Goal: Check status: Check status

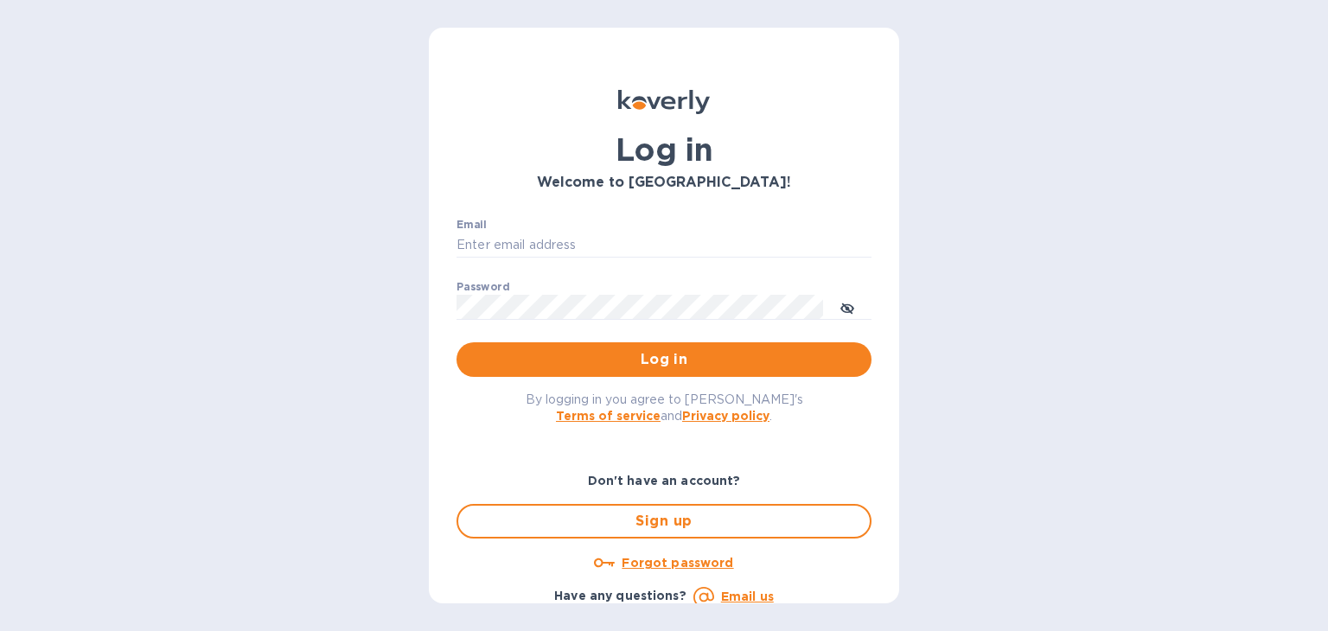
click at [564, 229] on div "Email ​" at bounding box center [664, 250] width 415 height 62
click at [564, 241] on input "Email" at bounding box center [664, 246] width 415 height 26
type input "[EMAIL_ADDRESS][DOMAIN_NAME]"
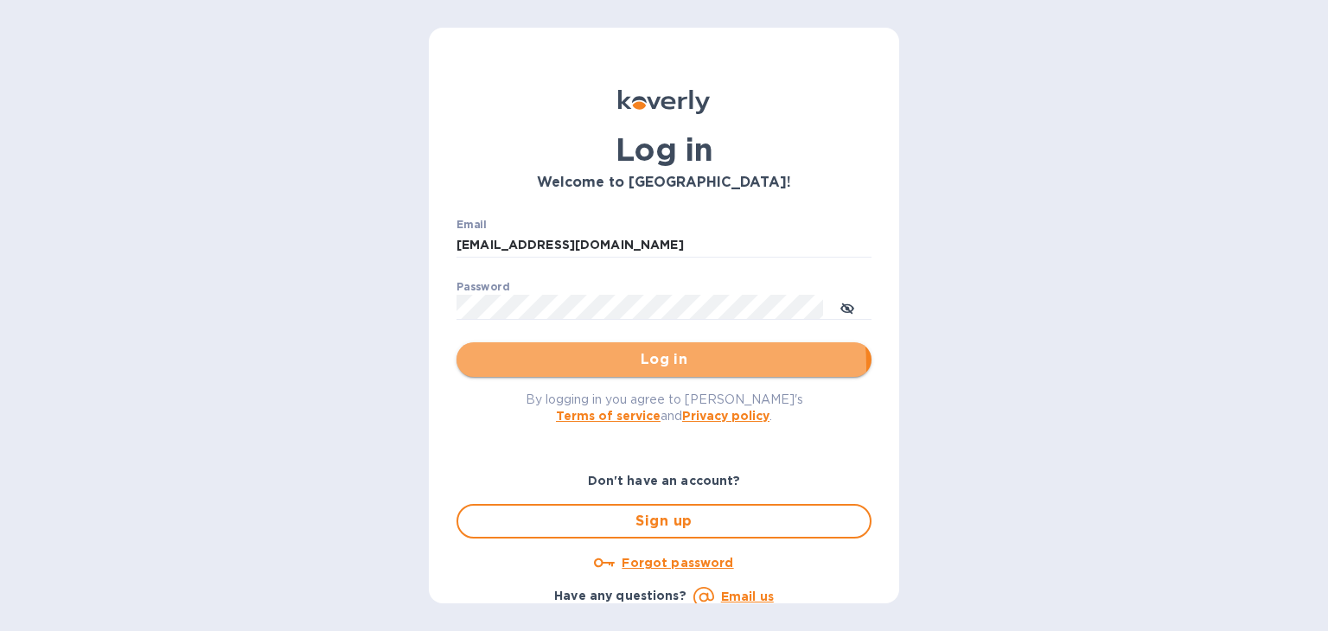
click at [619, 367] on span "Log in" at bounding box center [663, 359] width 387 height 21
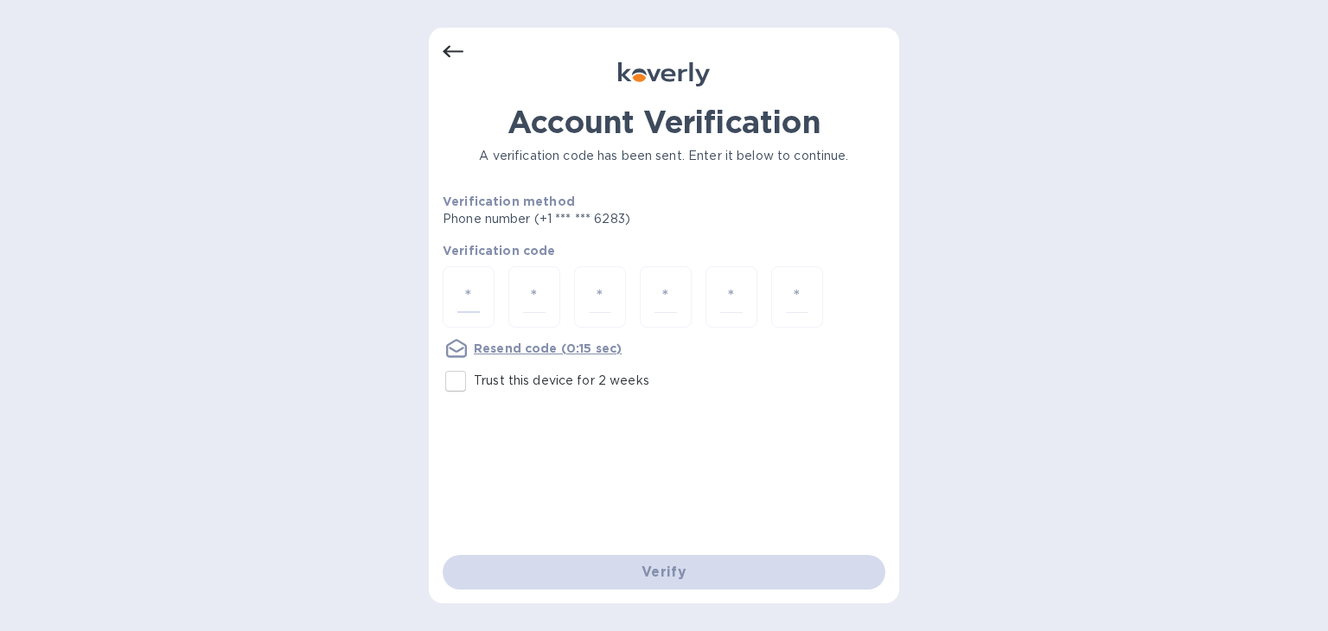
drag, startPoint x: 463, startPoint y: 302, endPoint x: 501, endPoint y: 298, distance: 38.2
click at [463, 302] on input "number" at bounding box center [468, 297] width 22 height 32
type input "6"
type input "3"
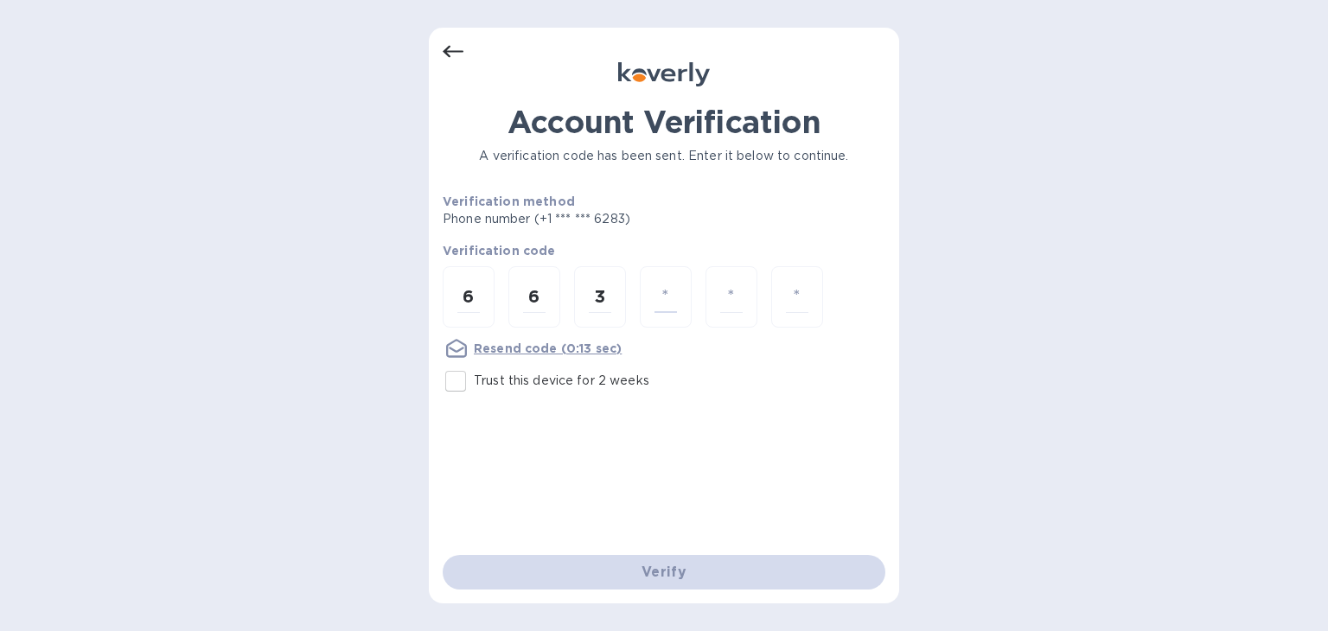
type input "4"
type input "8"
type input "5"
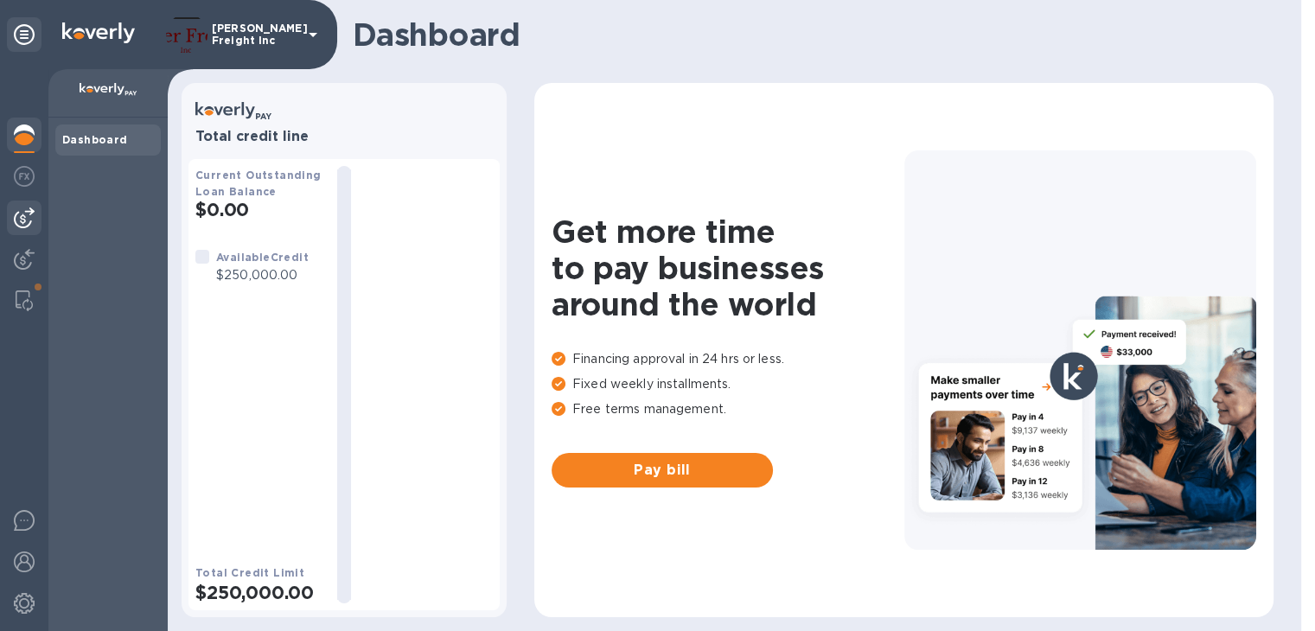
click at [28, 218] on img at bounding box center [24, 218] width 21 height 21
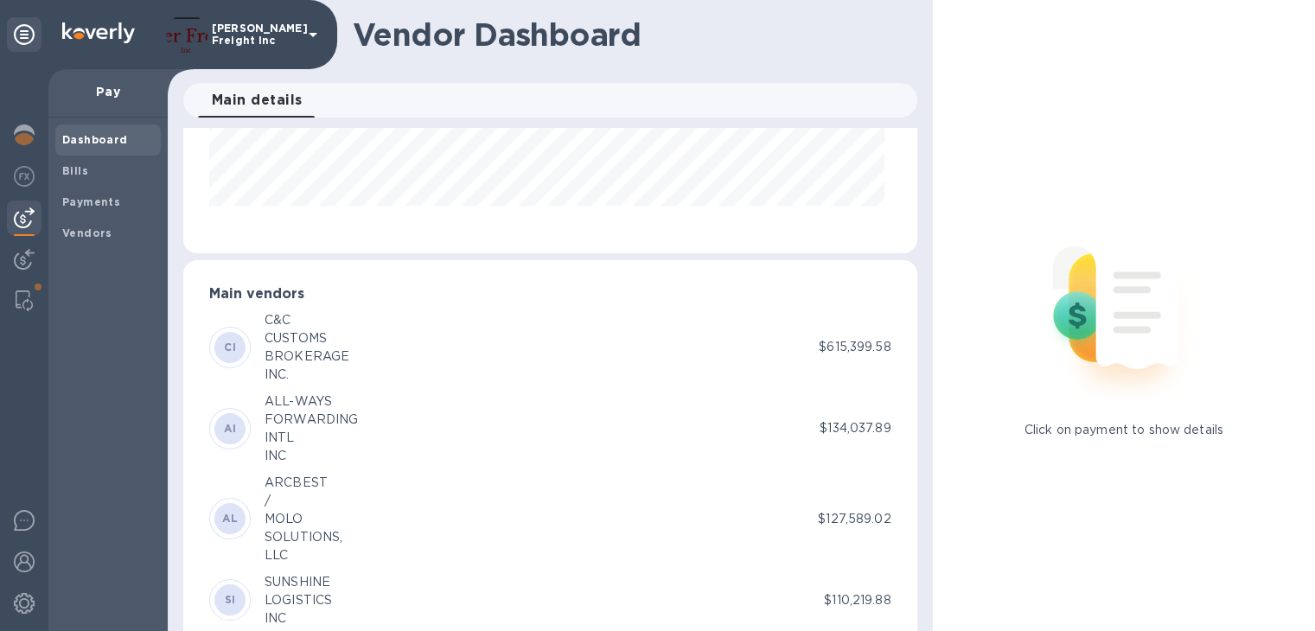
scroll to position [259, 0]
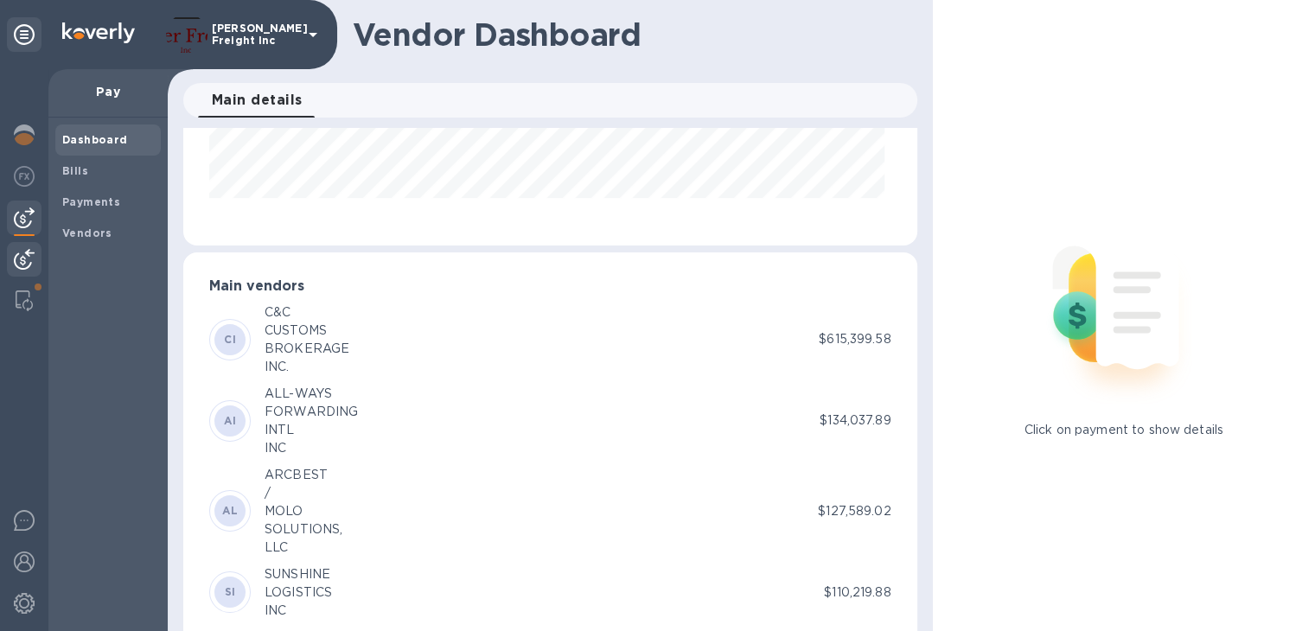
click at [20, 257] on img at bounding box center [24, 259] width 21 height 21
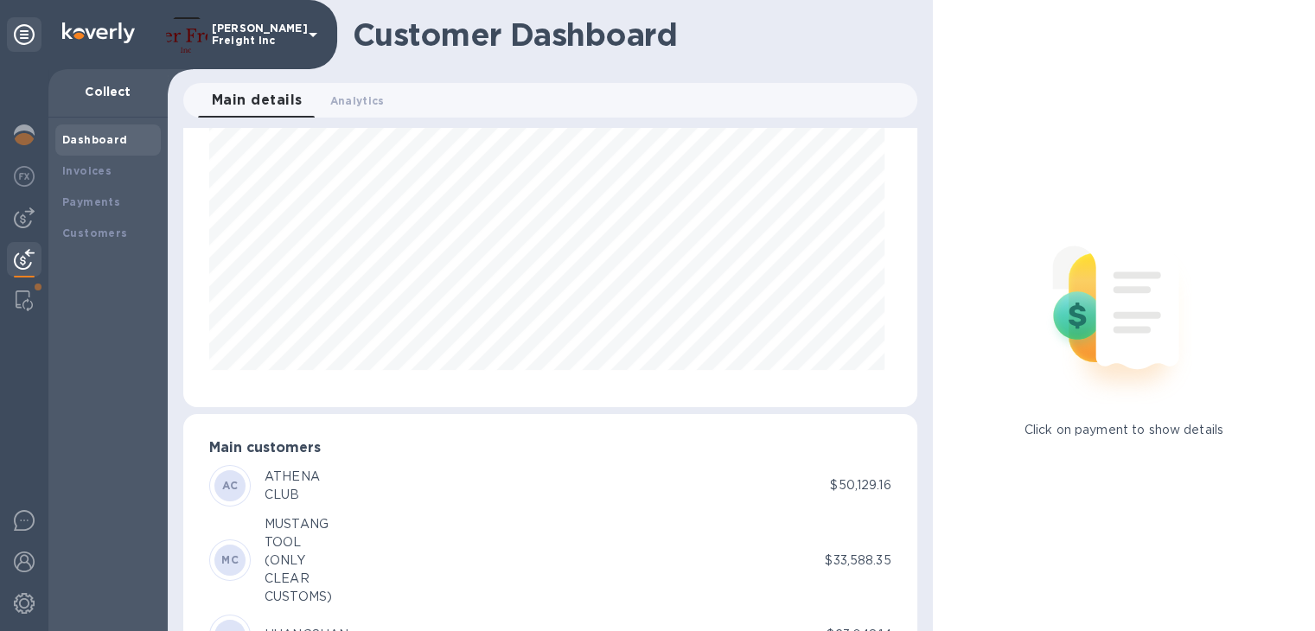
scroll to position [86, 0]
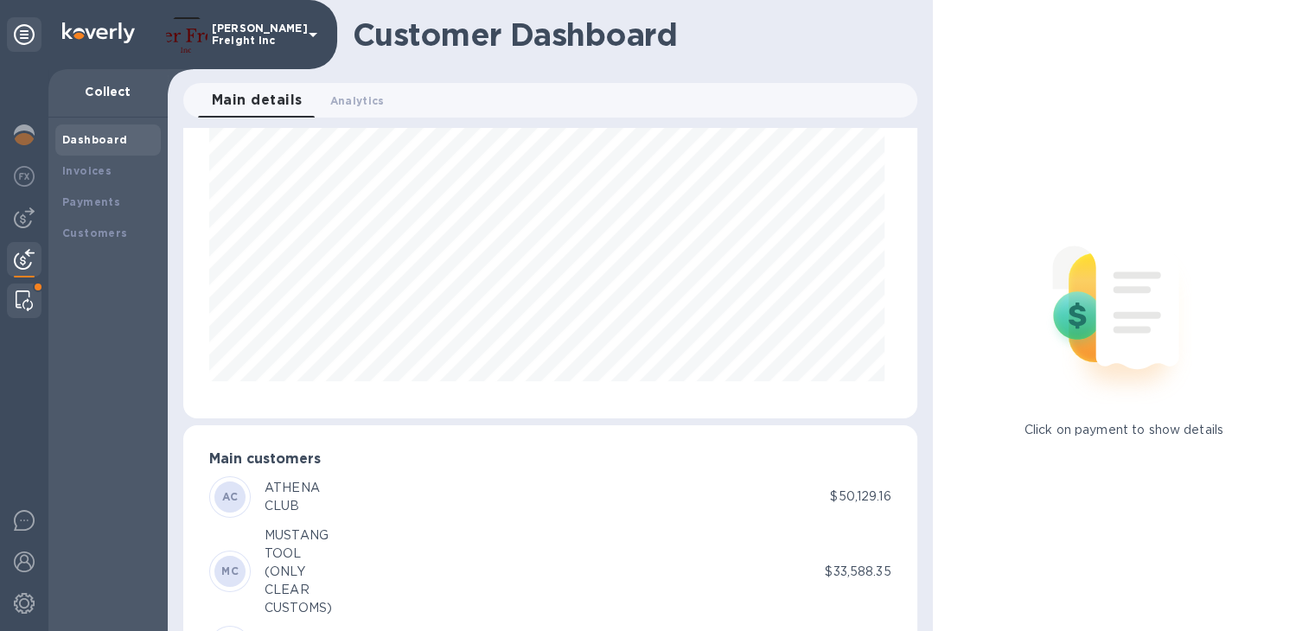
click at [31, 298] on img at bounding box center [24, 301] width 17 height 21
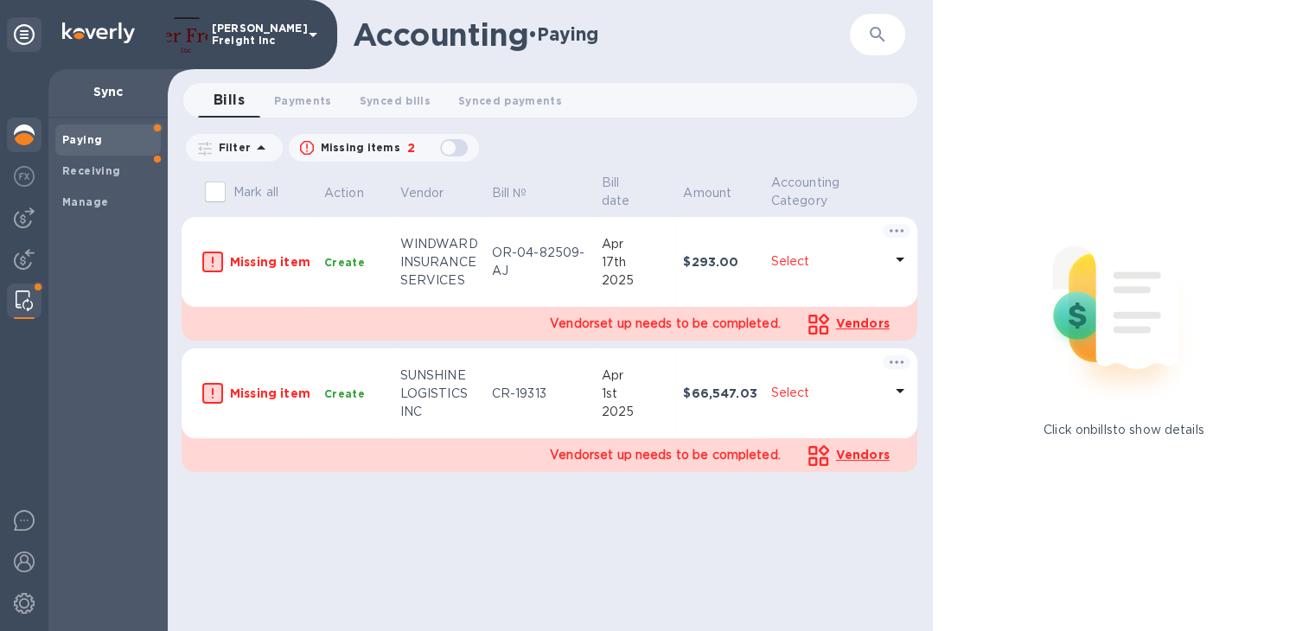
click at [26, 139] on img at bounding box center [24, 135] width 21 height 21
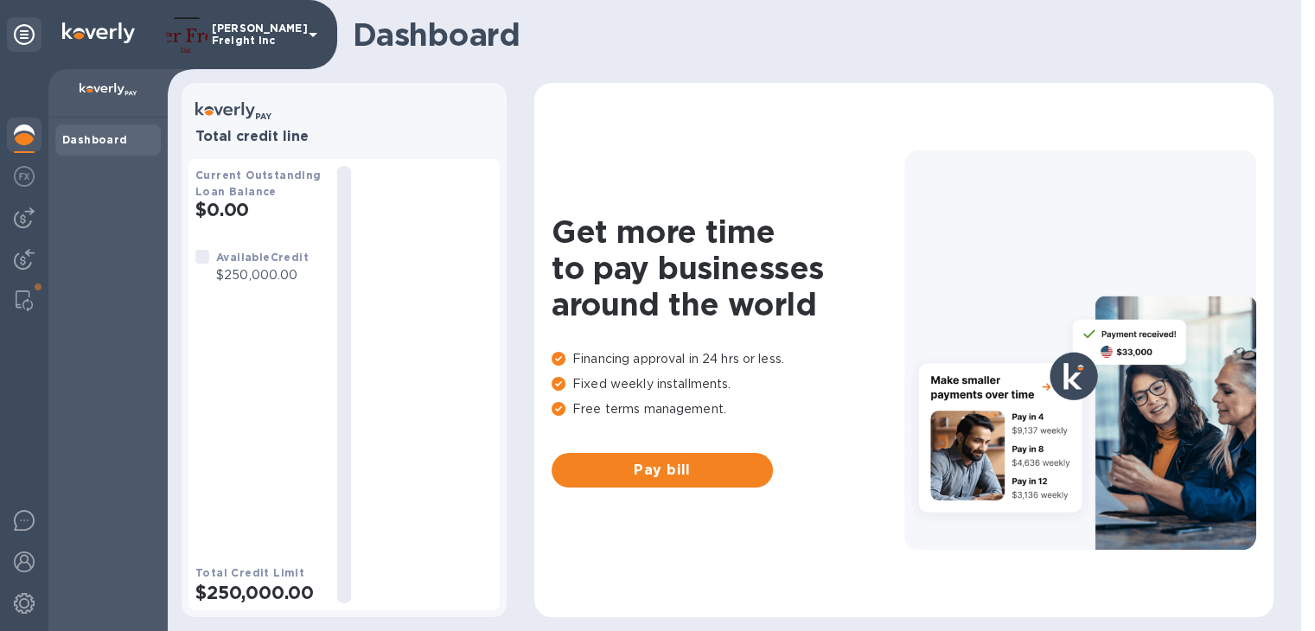
click at [115, 144] on b "Dashboard" at bounding box center [95, 139] width 66 height 13
click at [22, 298] on img at bounding box center [24, 301] width 17 height 21
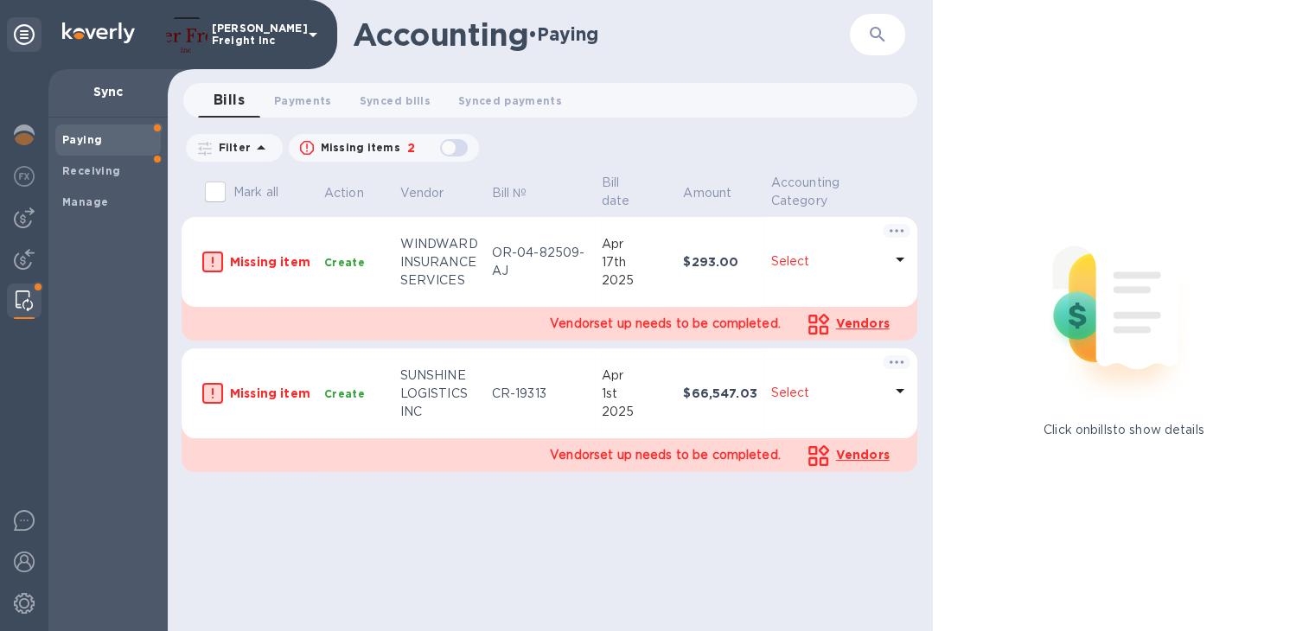
click at [259, 156] on icon at bounding box center [261, 147] width 21 height 21
click at [303, 105] on span "Payments 0" at bounding box center [303, 101] width 58 height 18
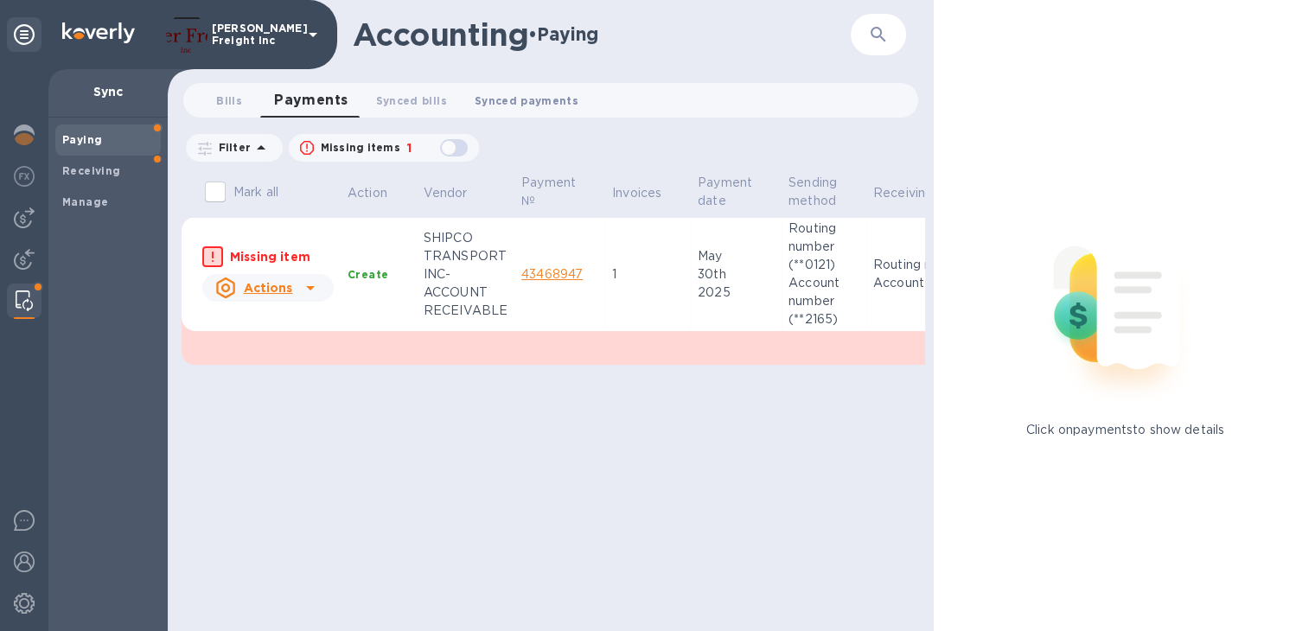
click at [484, 105] on span "Synced payments 0" at bounding box center [527, 101] width 104 height 18
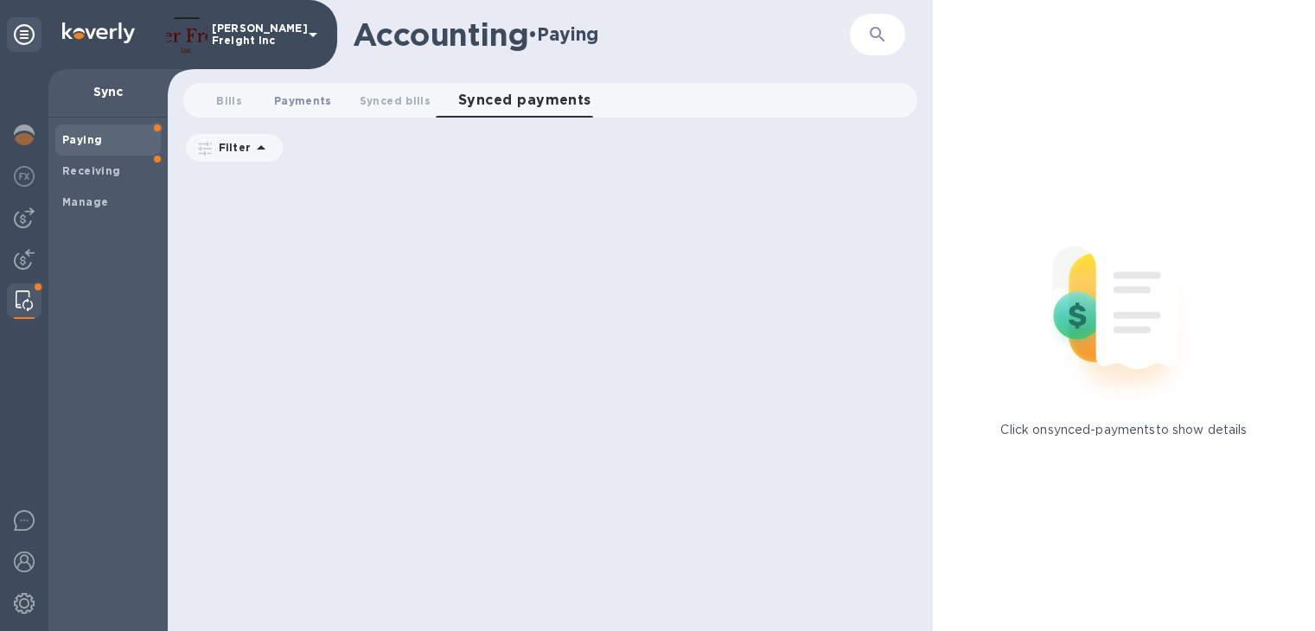
click at [299, 103] on span "Payments 0" at bounding box center [303, 101] width 58 height 18
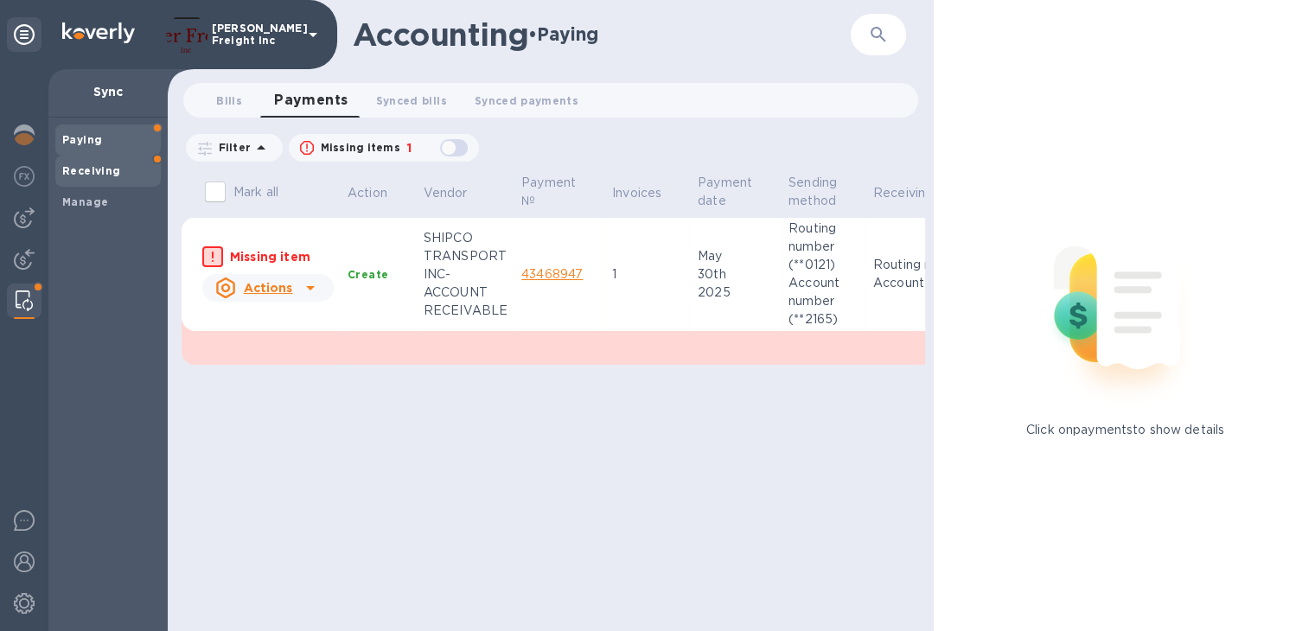
click at [97, 174] on b "Receiving" at bounding box center [91, 170] width 59 height 13
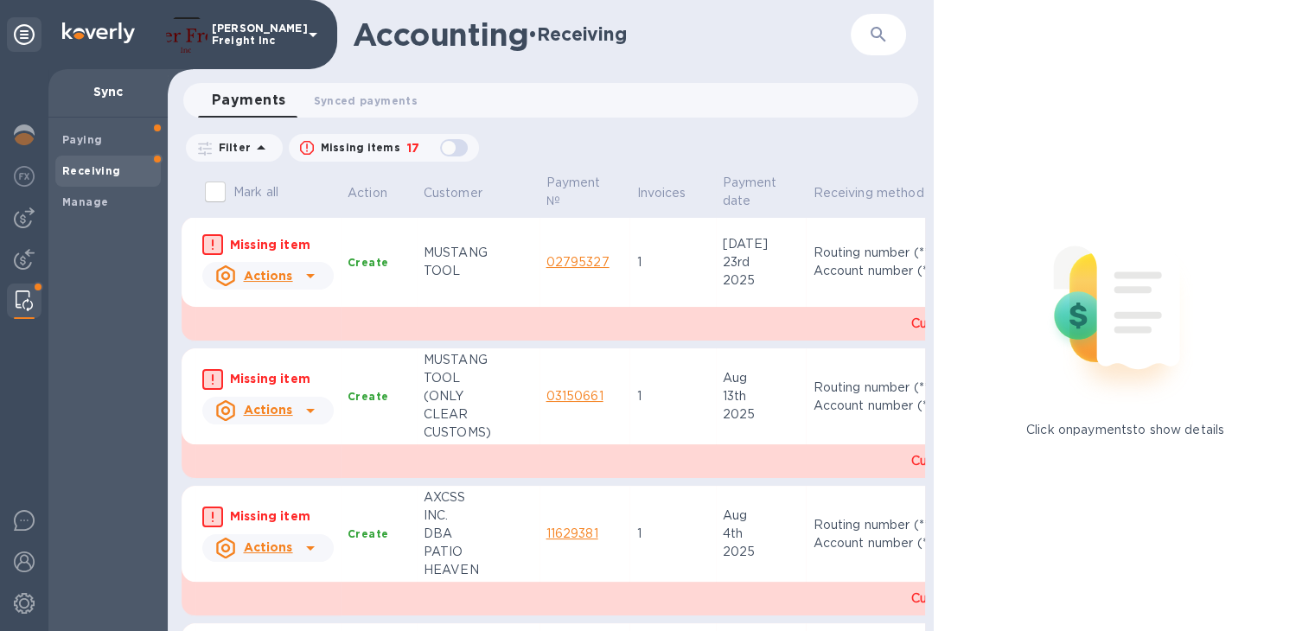
click at [264, 149] on icon at bounding box center [261, 147] width 21 height 21
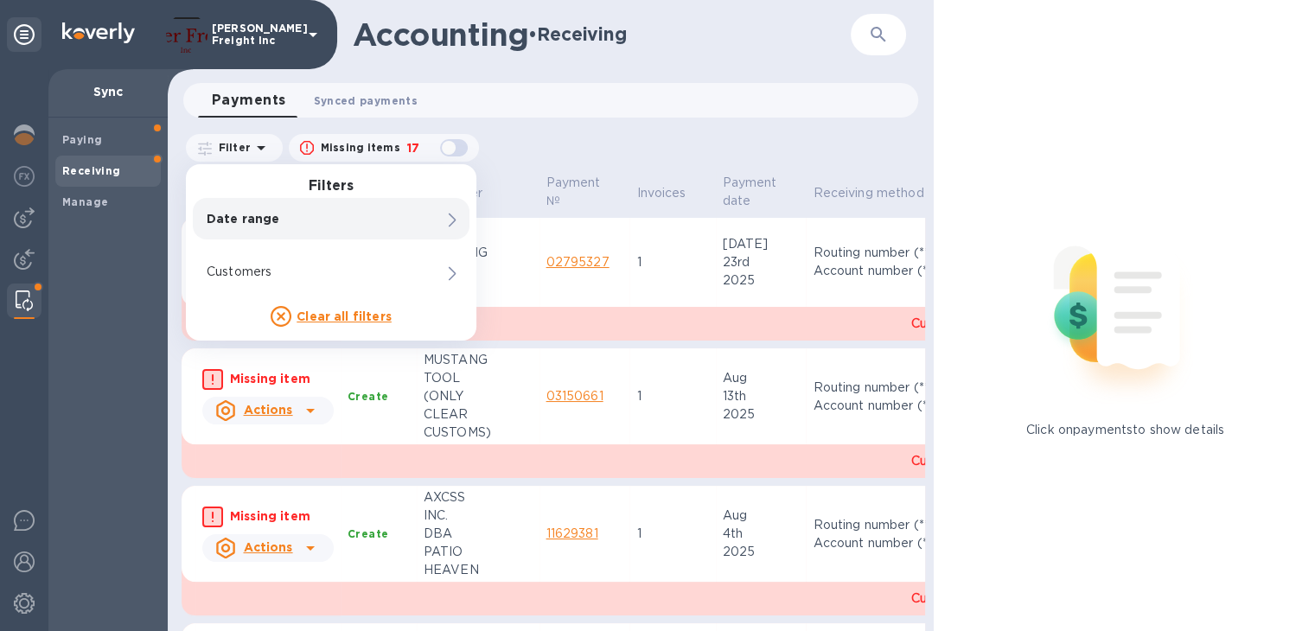
click at [344, 100] on span "Synced payments 0" at bounding box center [366, 101] width 104 height 18
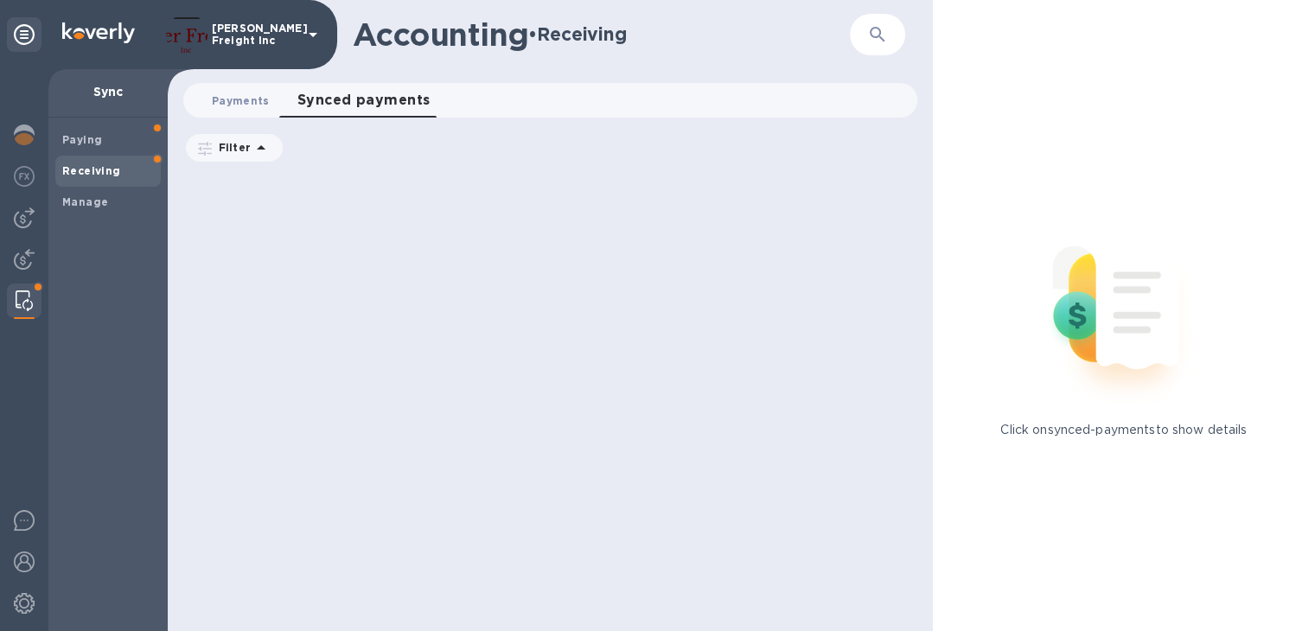
click at [244, 105] on span "Payments 0" at bounding box center [241, 101] width 58 height 18
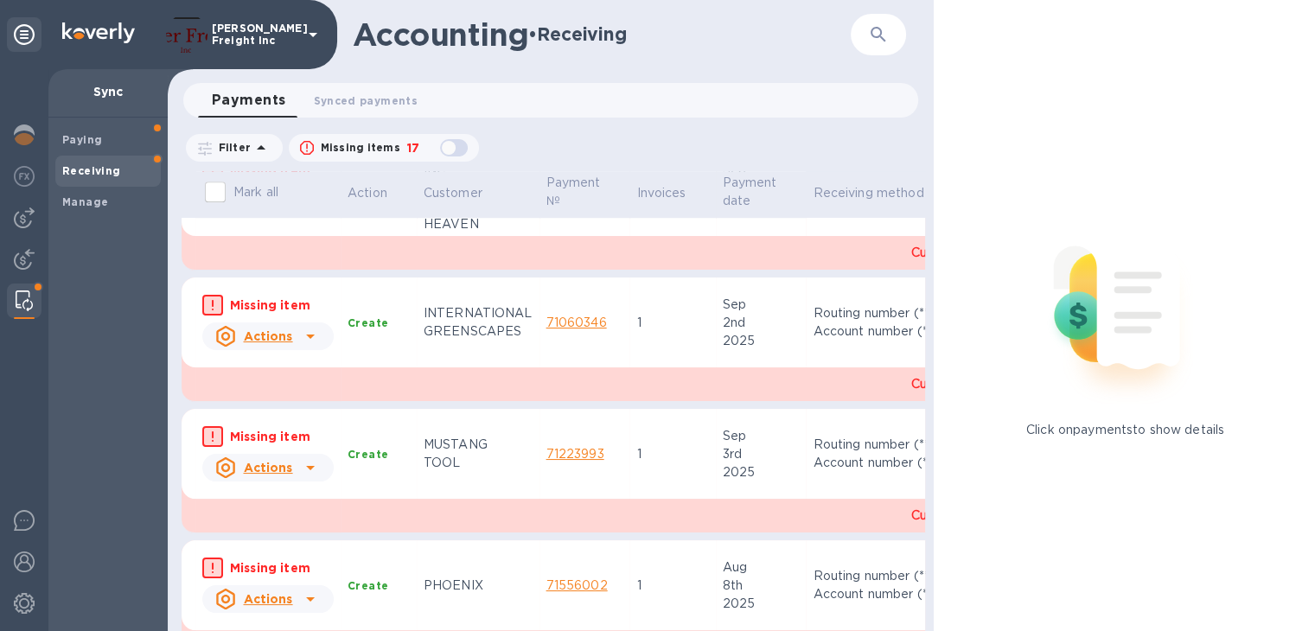
scroll to position [1383, 0]
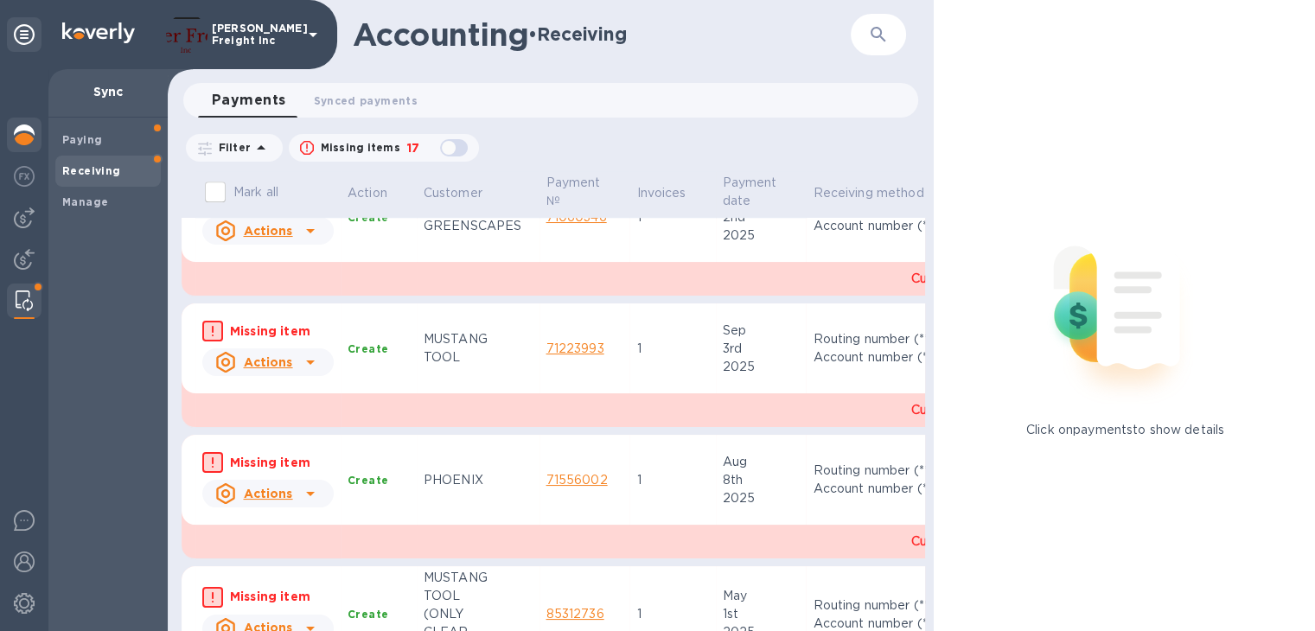
click at [26, 127] on img at bounding box center [24, 135] width 21 height 21
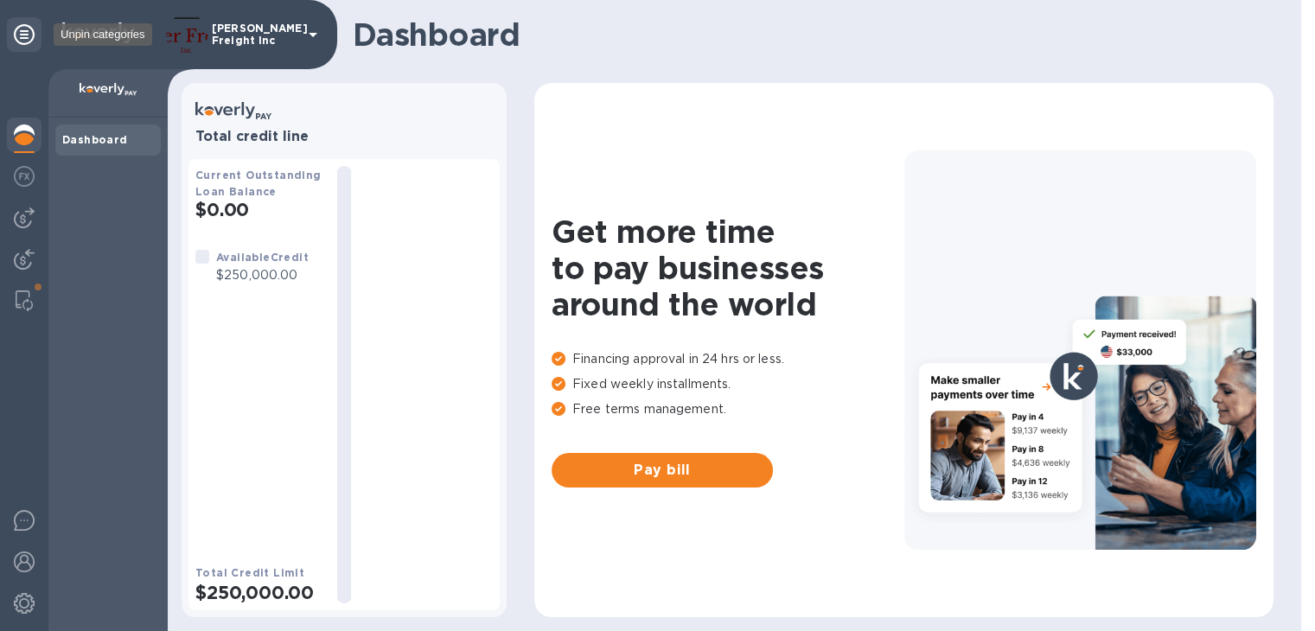
click at [24, 41] on icon at bounding box center [24, 34] width 21 height 21
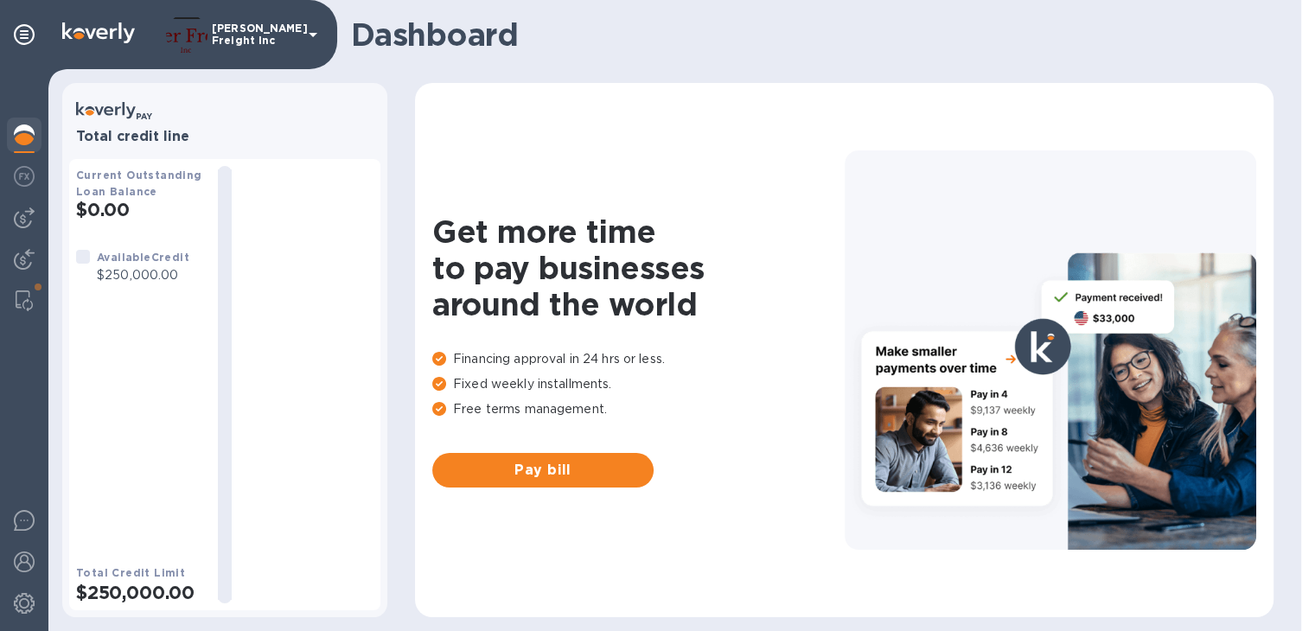
click at [322, 32] on icon at bounding box center [313, 34] width 21 height 21
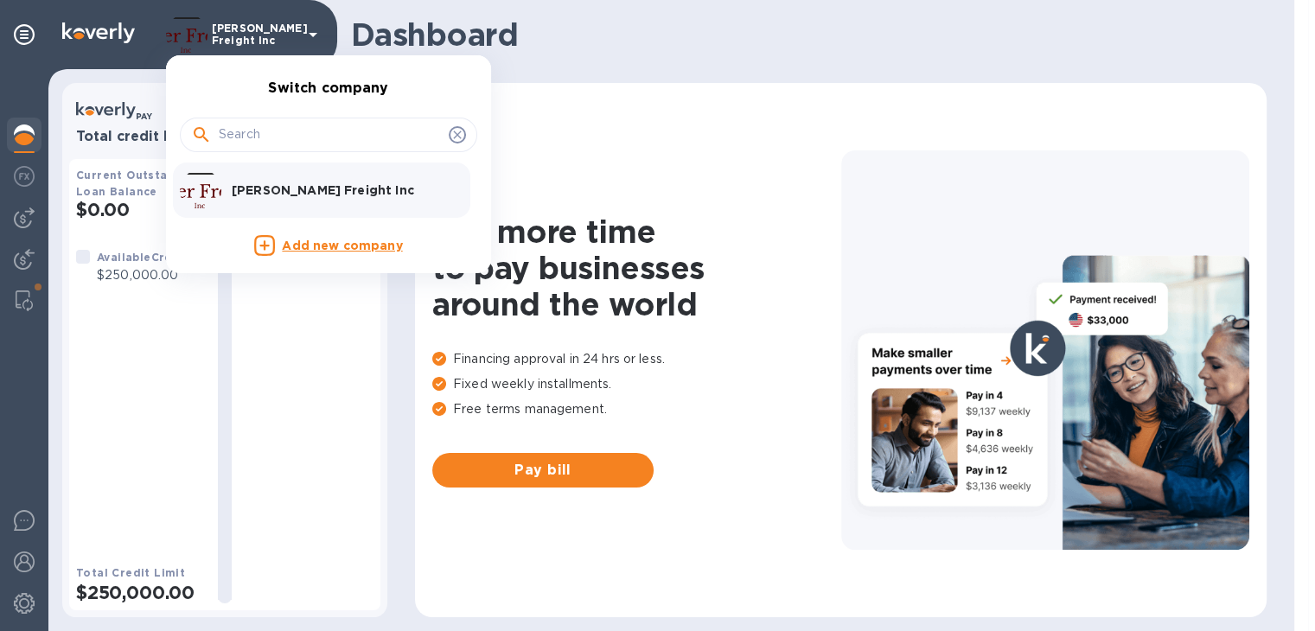
click at [623, 49] on div at bounding box center [657, 315] width 1315 height 631
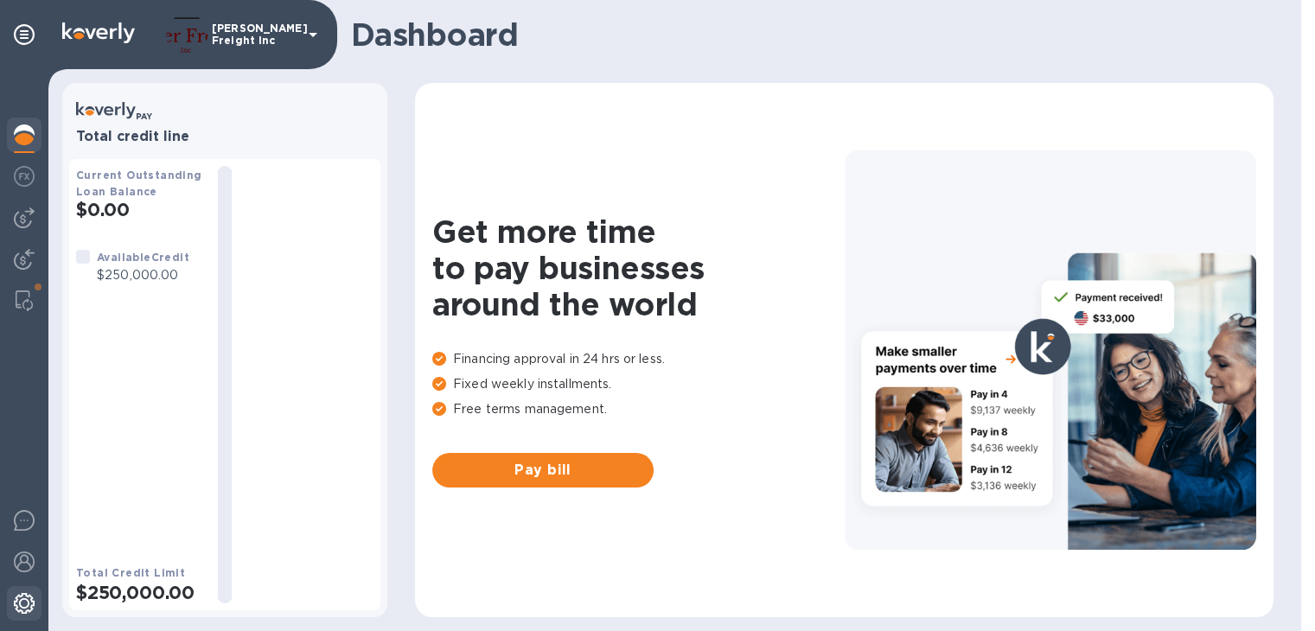
click at [18, 596] on img at bounding box center [24, 603] width 21 height 21
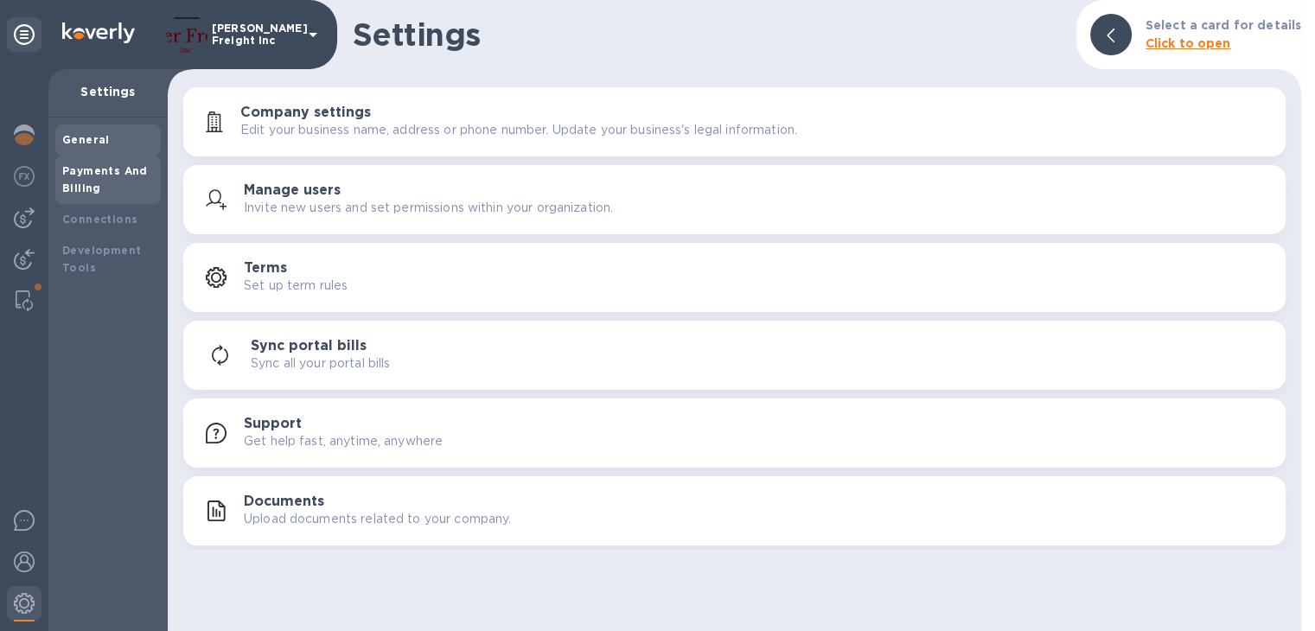
click at [121, 182] on div "Payments And Billing" at bounding box center [108, 180] width 92 height 35
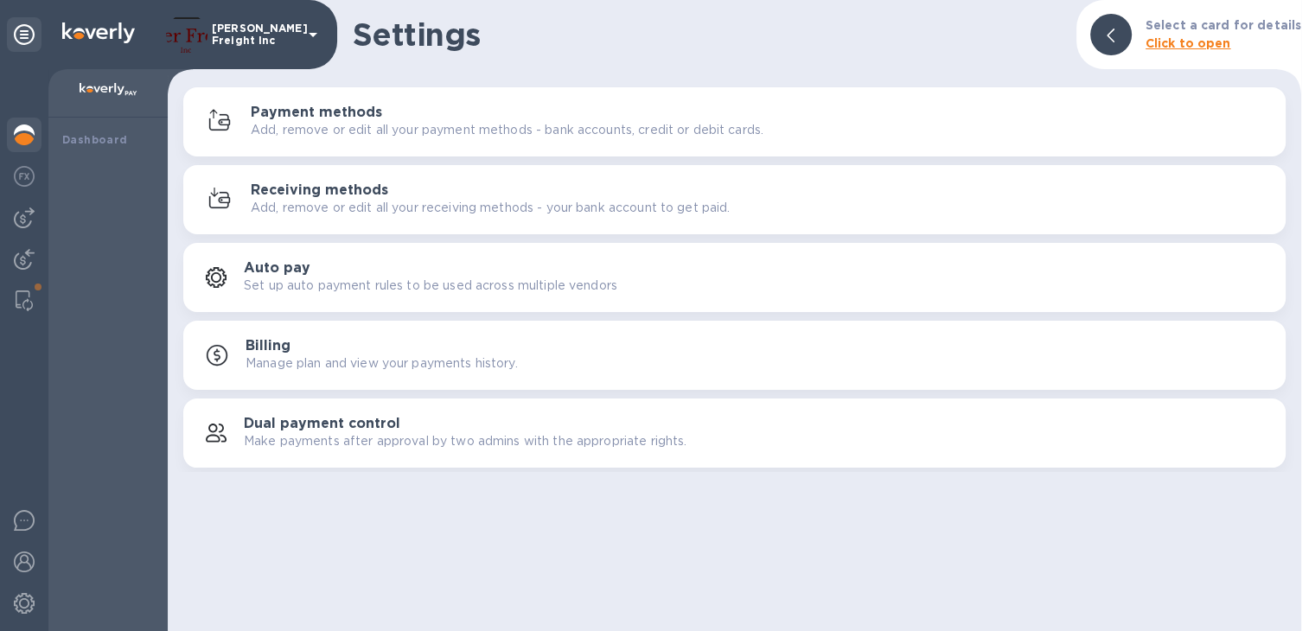
click at [20, 136] on img at bounding box center [24, 135] width 21 height 21
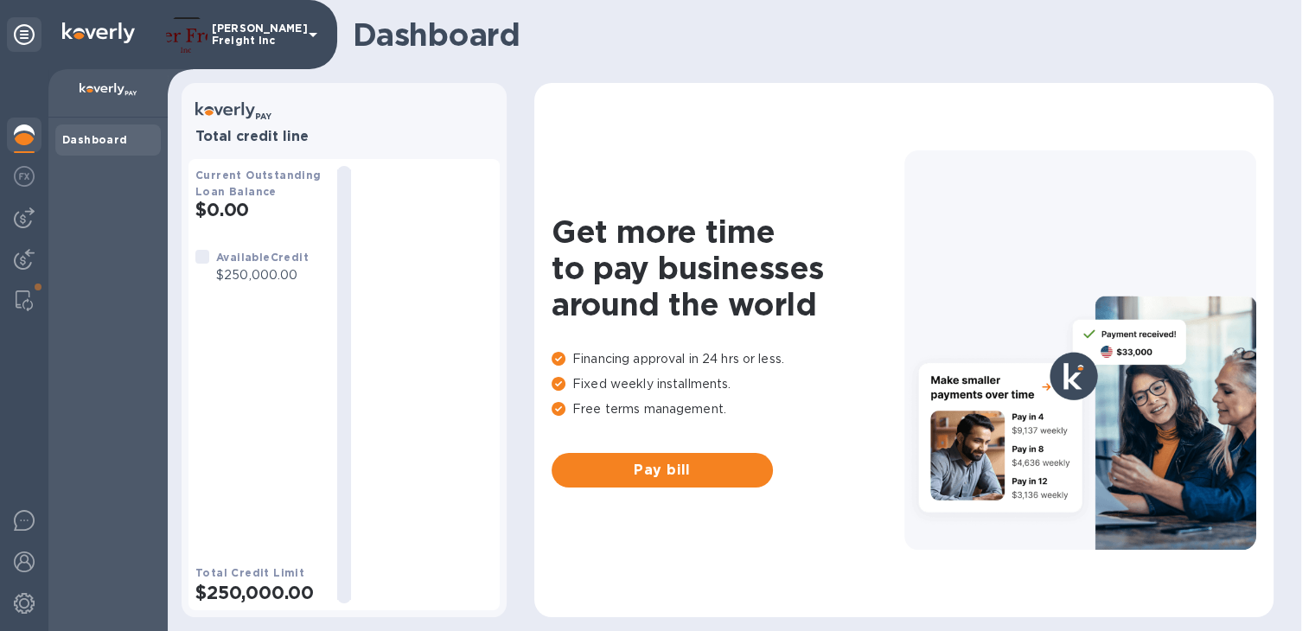
click at [89, 141] on b "Dashboard" at bounding box center [95, 139] width 66 height 13
click at [316, 39] on icon at bounding box center [313, 34] width 21 height 21
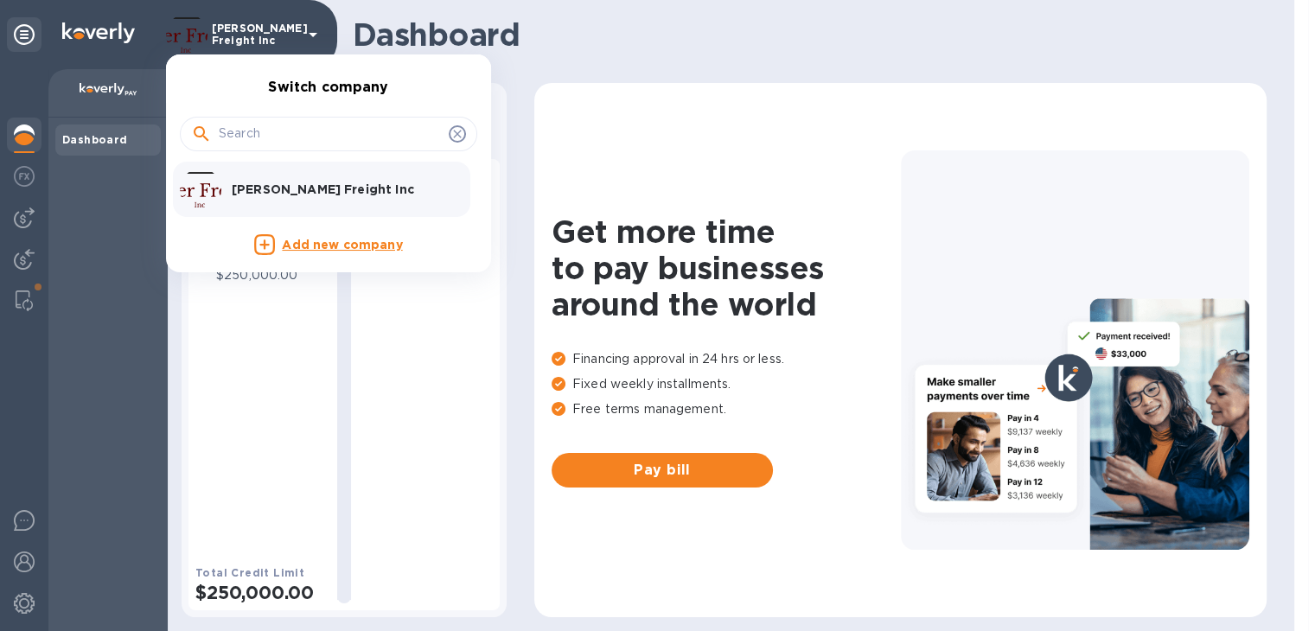
click at [771, 73] on div at bounding box center [657, 315] width 1315 height 631
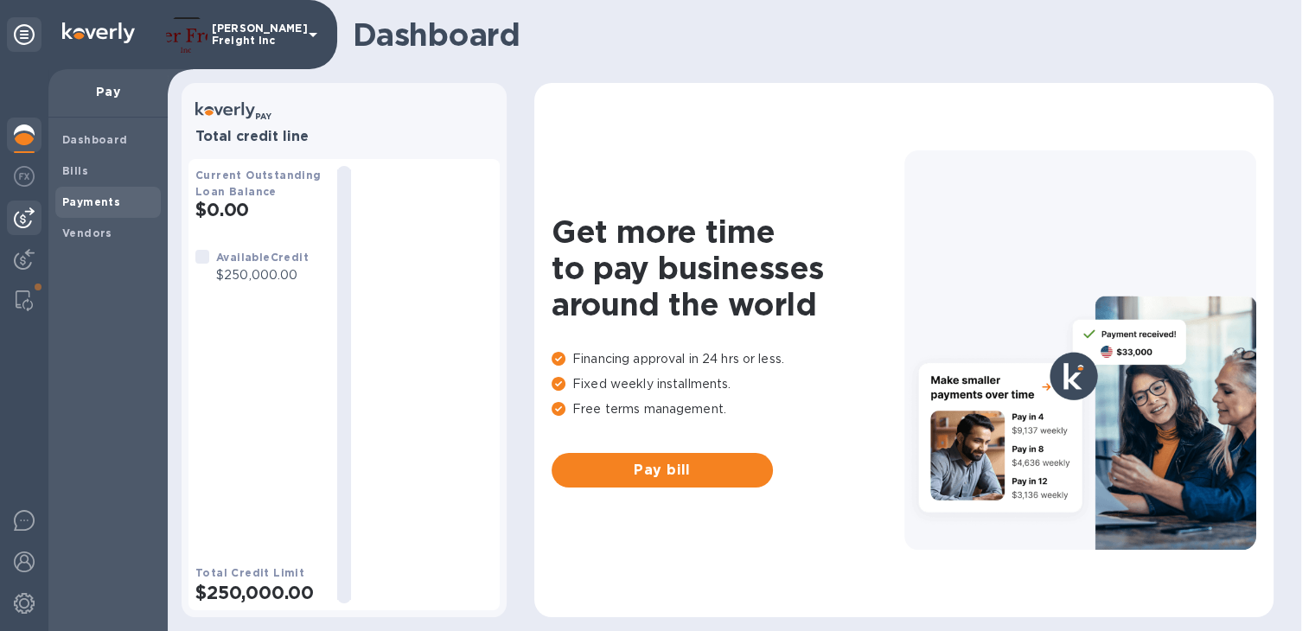
click at [73, 199] on b "Payments" at bounding box center [91, 201] width 58 height 13
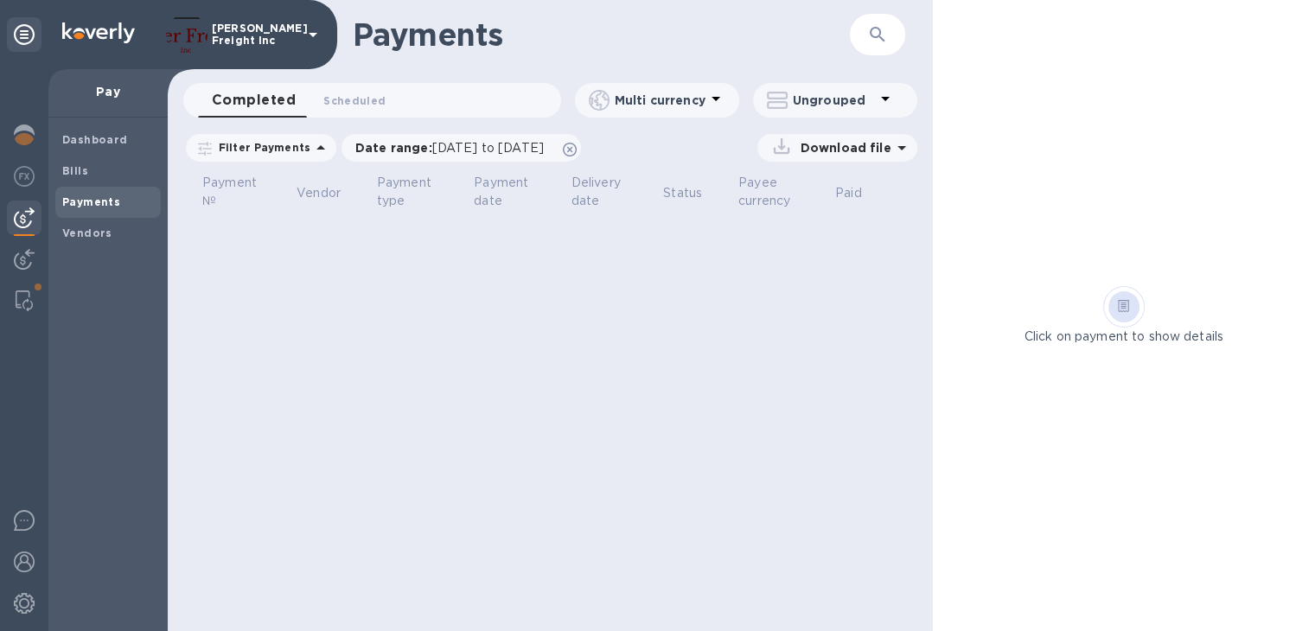
click at [74, 201] on b "Payments" at bounding box center [91, 201] width 58 height 13
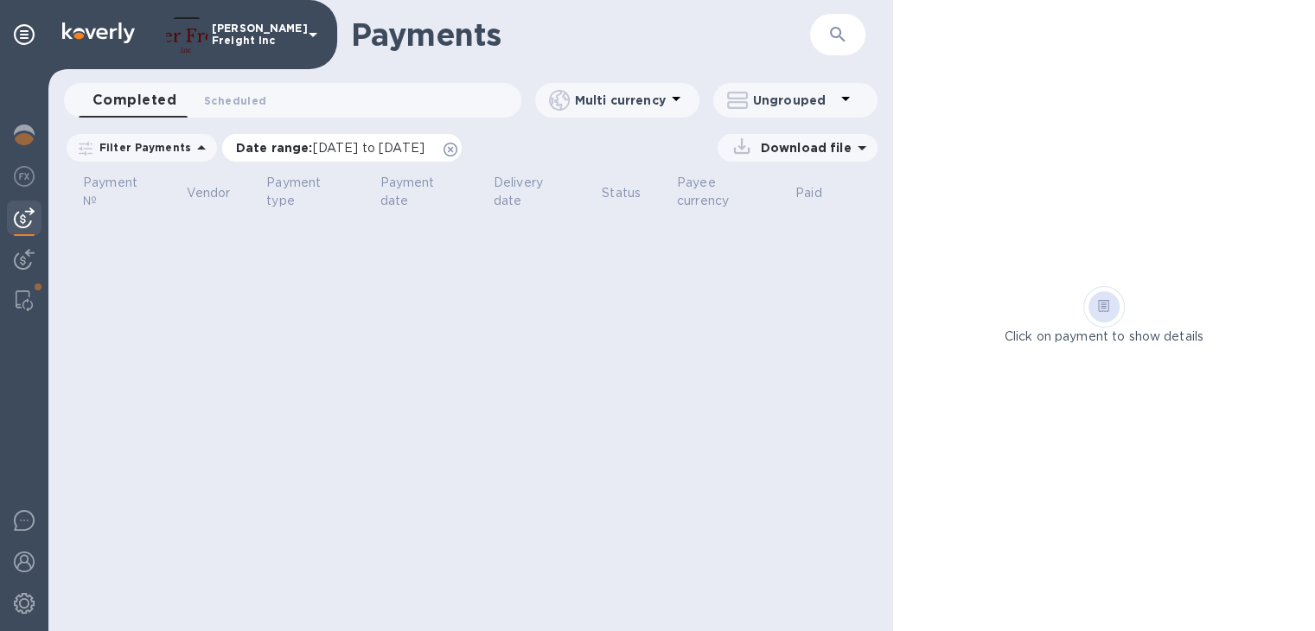
click at [380, 155] on span "[DATE] to [DATE]" at bounding box center [369, 148] width 112 height 14
drag, startPoint x: 402, startPoint y: 373, endPoint x: 582, endPoint y: 330, distance: 184.8
click at [402, 372] on div "Payments ​ Completed 0 Scheduled 0 Multi currency Ungrouped Filter Payments Dat…" at bounding box center [470, 315] width 845 height 631
click at [360, 155] on span "[DATE] to [DATE]" at bounding box center [369, 148] width 112 height 14
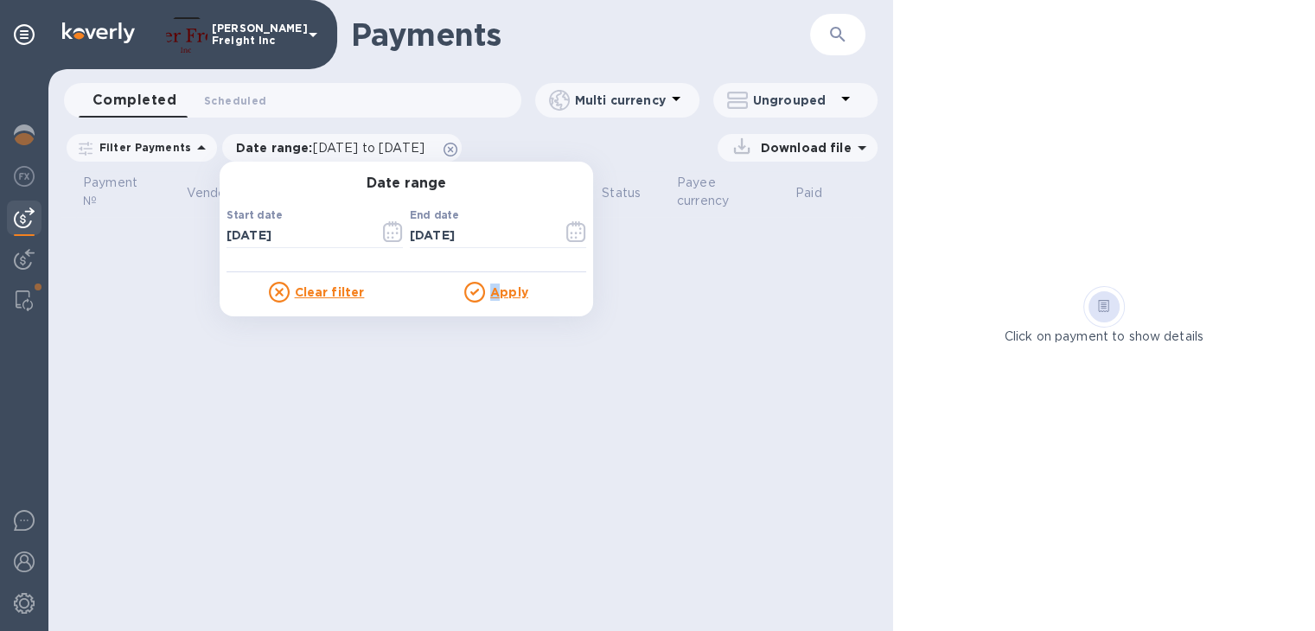
click at [493, 302] on div "Apply" at bounding box center [496, 292] width 180 height 21
click at [499, 297] on u "Apply" at bounding box center [509, 292] width 38 height 14
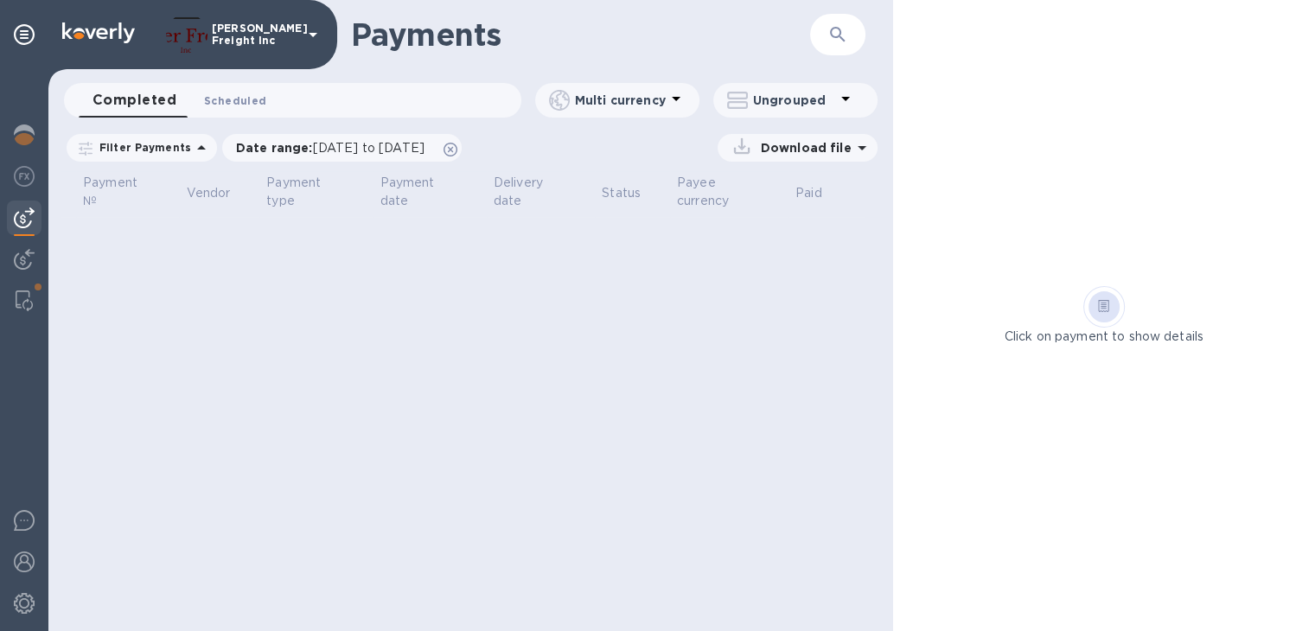
click at [231, 99] on span "Scheduled 0" at bounding box center [235, 101] width 62 height 18
drag, startPoint x: 231, startPoint y: 99, endPoint x: 145, endPoint y: 103, distance: 85.7
click at [228, 99] on span "Scheduled 0" at bounding box center [225, 100] width 78 height 24
click at [143, 99] on span "Completed 0" at bounding box center [126, 101] width 66 height 18
click at [195, 149] on icon at bounding box center [201, 147] width 21 height 21
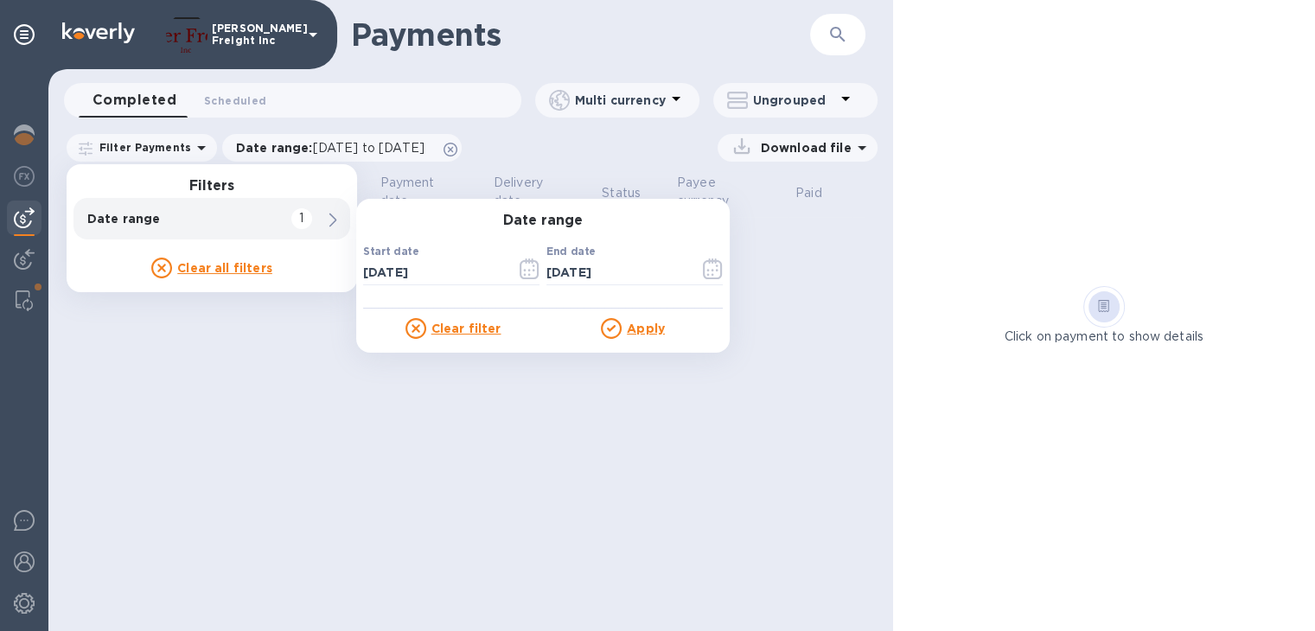
click at [448, 335] on u "Clear filter" at bounding box center [466, 329] width 70 height 14
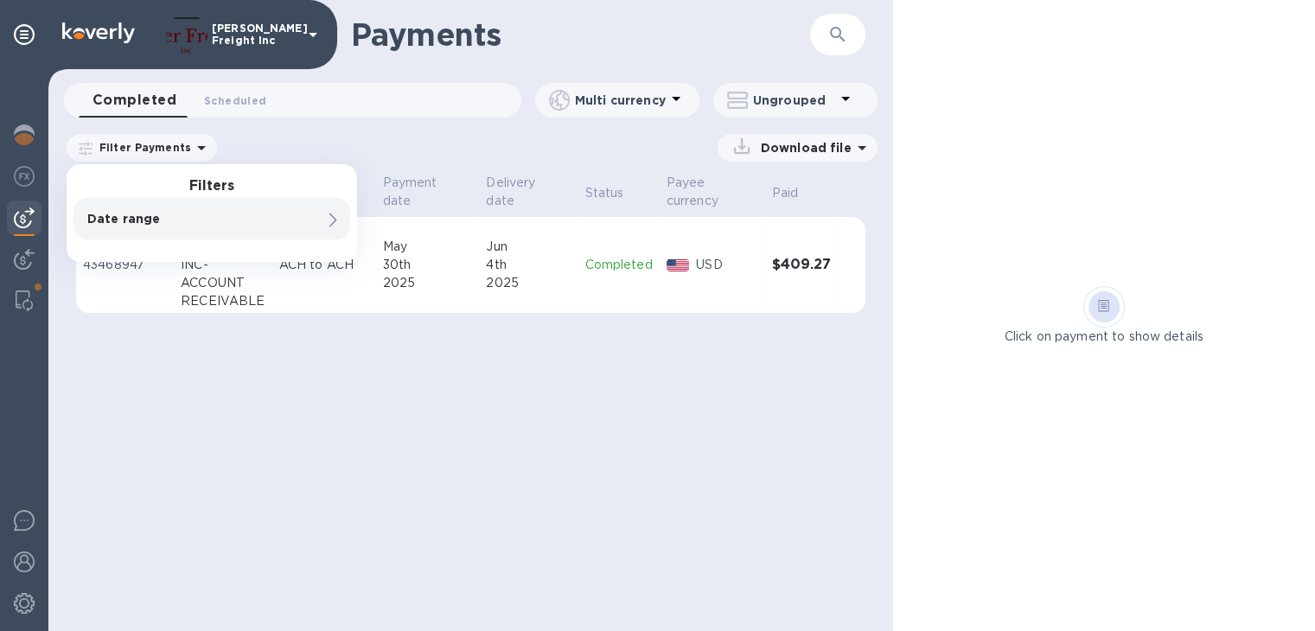
click at [405, 439] on div "Payments ​ Completed 0 Scheduled 0 Multi currency Ungrouped Filter Payments Fil…" at bounding box center [470, 315] width 845 height 631
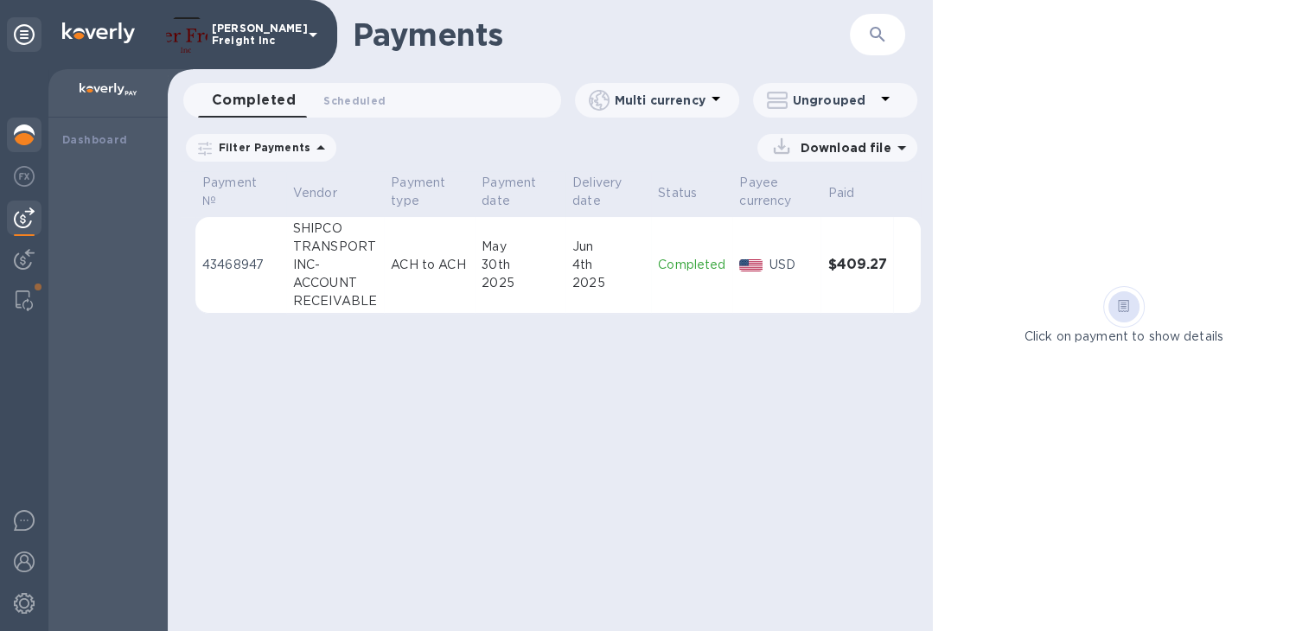
click at [34, 135] on img at bounding box center [24, 135] width 21 height 21
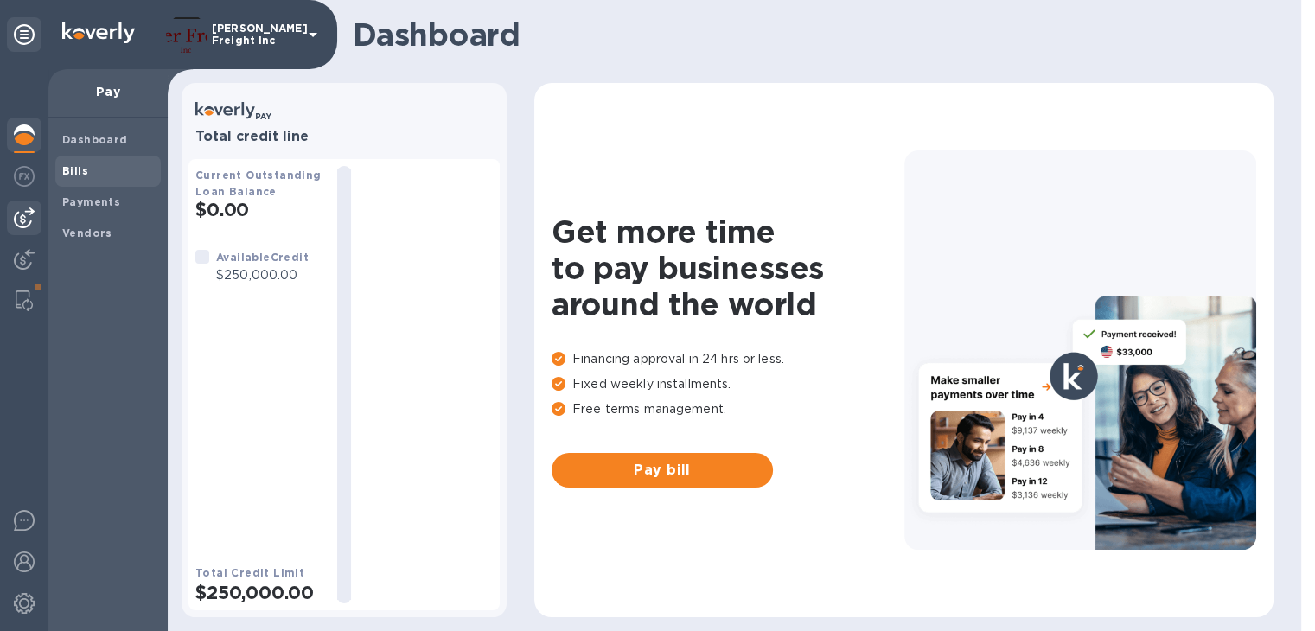
click at [73, 169] on b "Bills" at bounding box center [75, 170] width 26 height 13
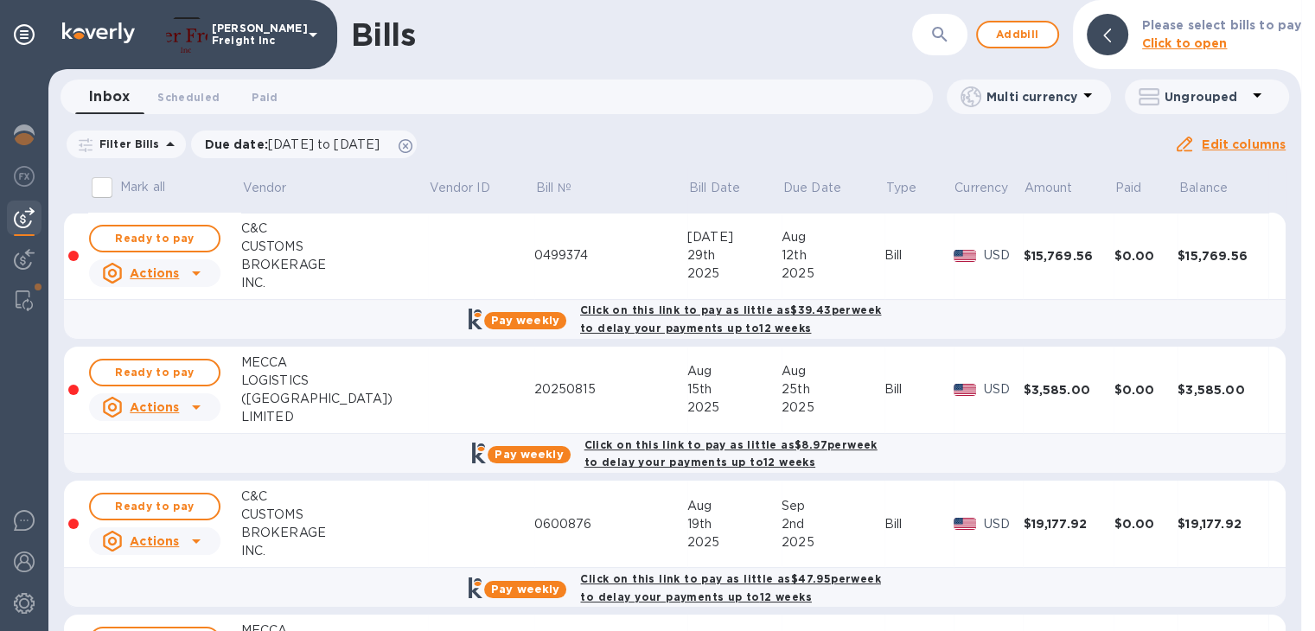
click at [166, 145] on icon at bounding box center [170, 144] width 21 height 21
click at [203, 100] on span "Scheduled 0" at bounding box center [188, 97] width 62 height 18
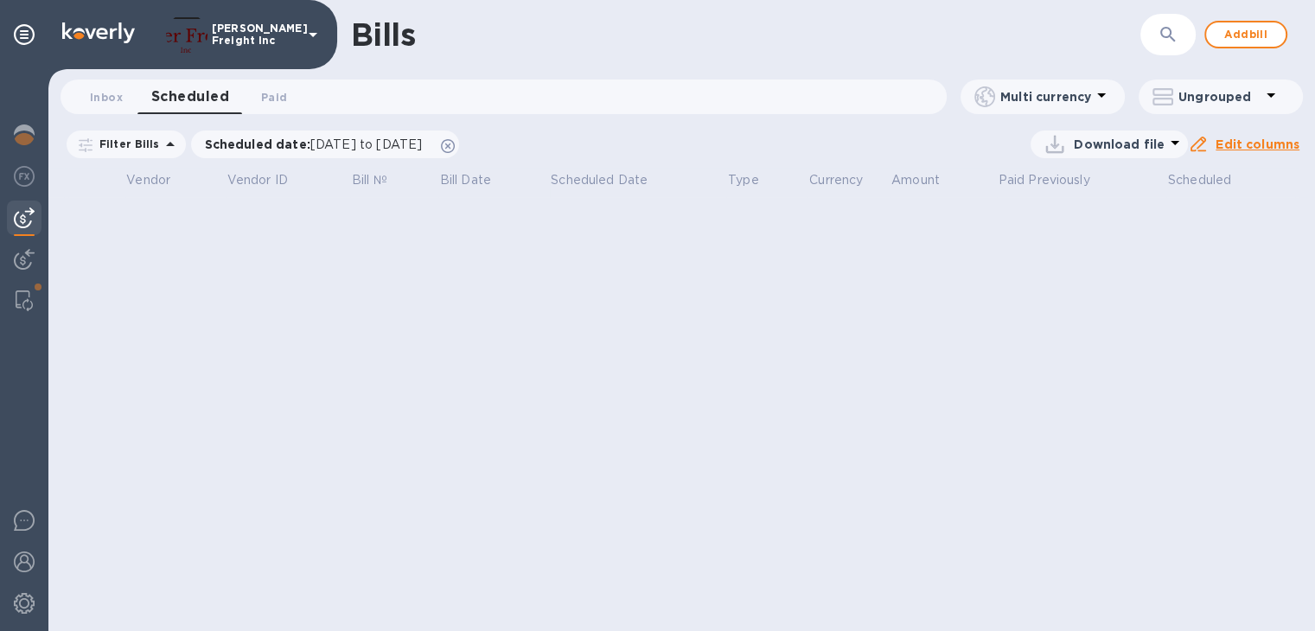
click at [165, 150] on icon at bounding box center [170, 144] width 21 height 21
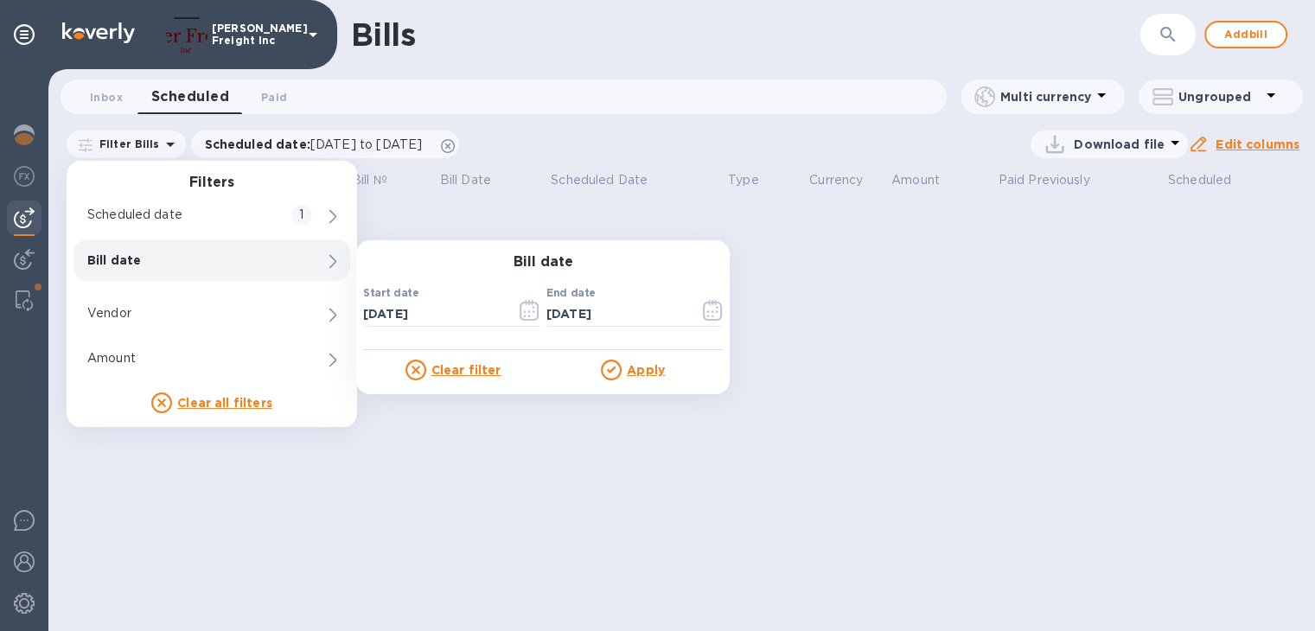
click at [640, 372] on u "Apply" at bounding box center [646, 370] width 38 height 14
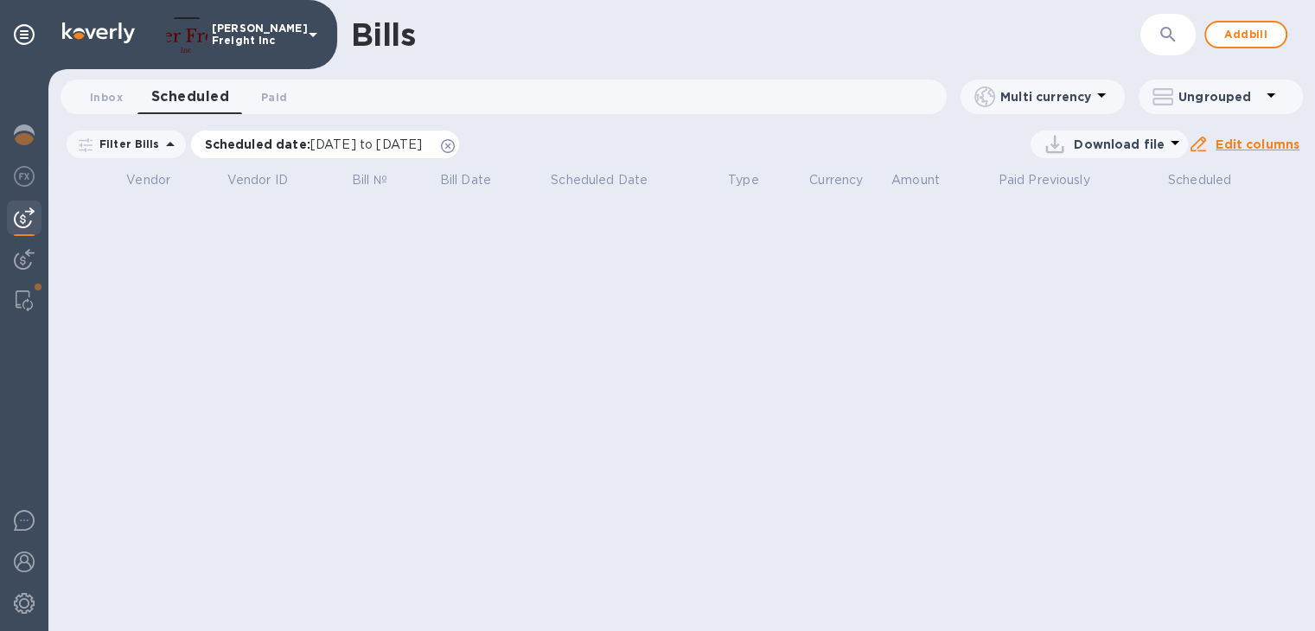
click at [455, 150] on icon at bounding box center [448, 146] width 14 height 14
click at [0, 0] on icon at bounding box center [0, 0] width 0 height 0
click at [199, 107] on span "Scheduled 0" at bounding box center [190, 97] width 78 height 24
click at [114, 101] on span "Inbox 0" at bounding box center [106, 97] width 33 height 18
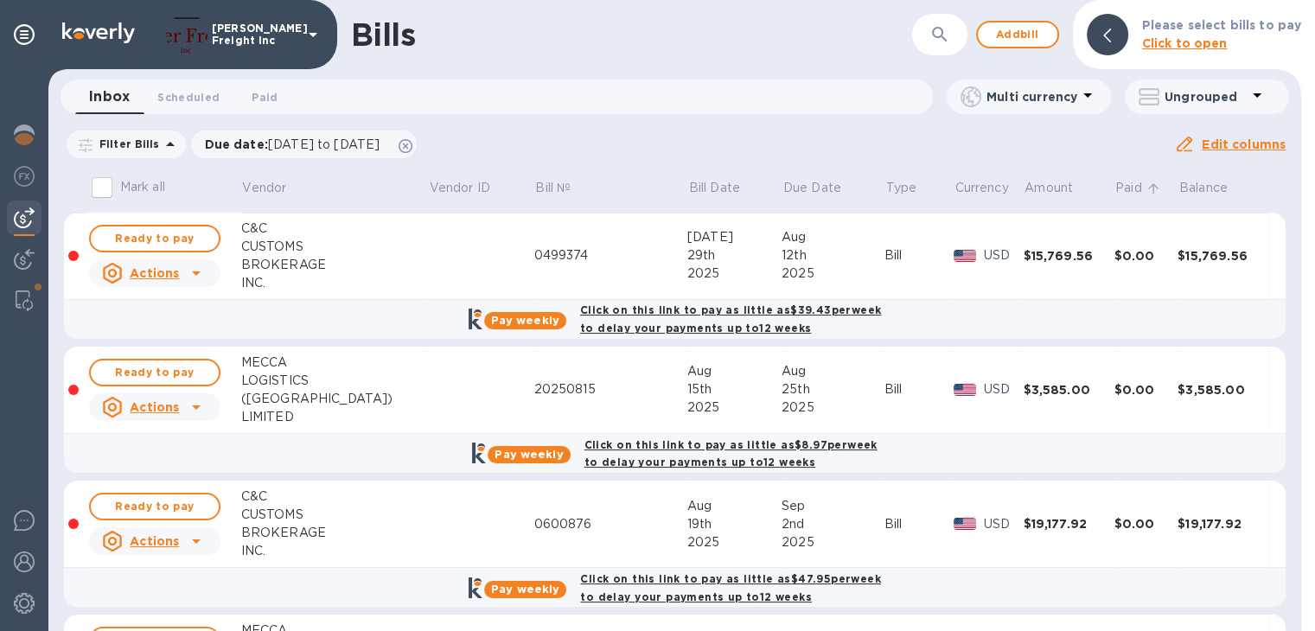
click at [1116, 193] on p "Paid" at bounding box center [1128, 188] width 27 height 18
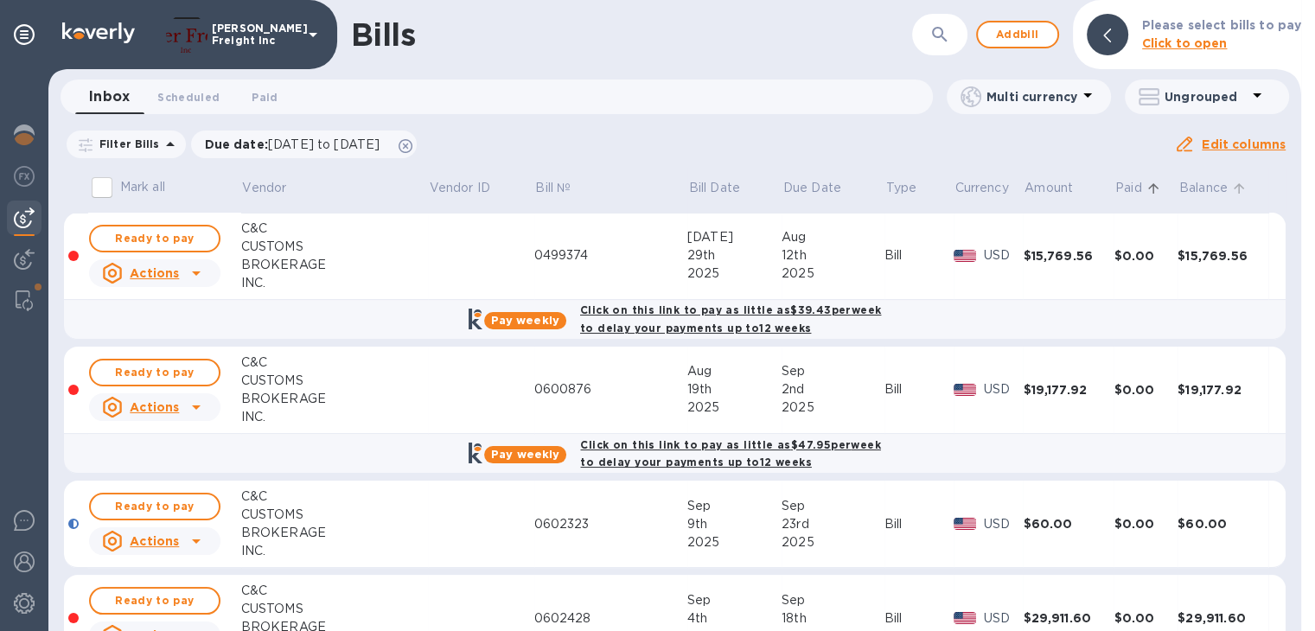
click at [1231, 195] on icon at bounding box center [1239, 189] width 16 height 16
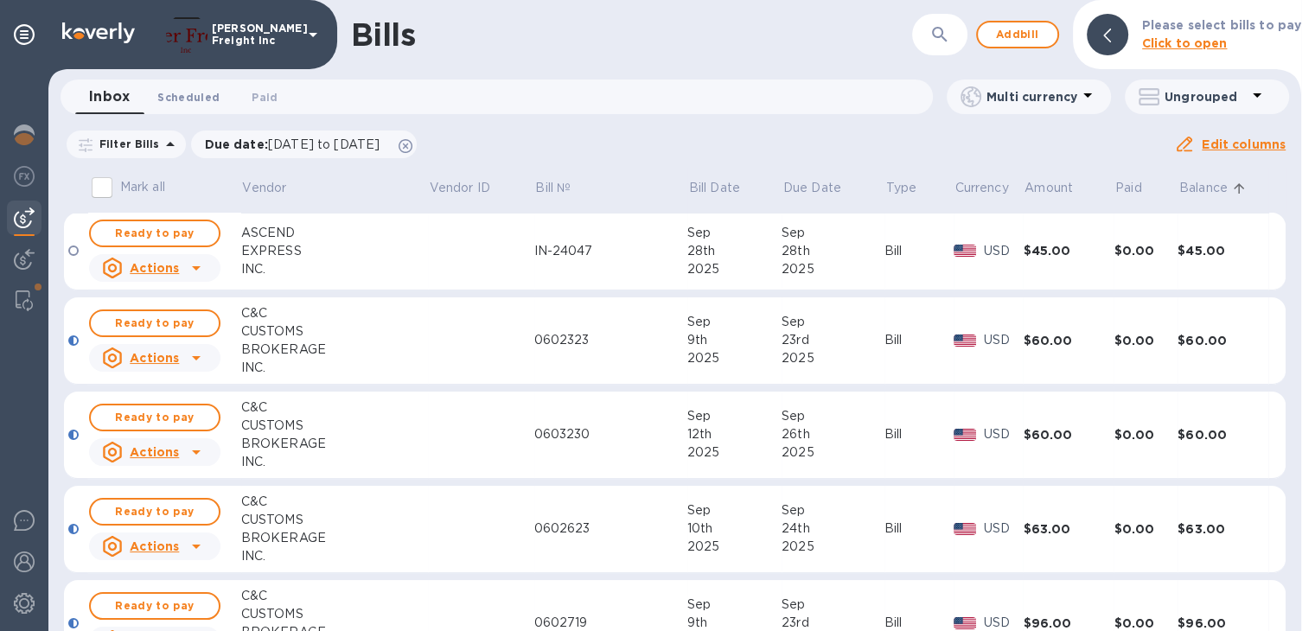
click at [182, 98] on span "Scheduled 0" at bounding box center [188, 97] width 62 height 18
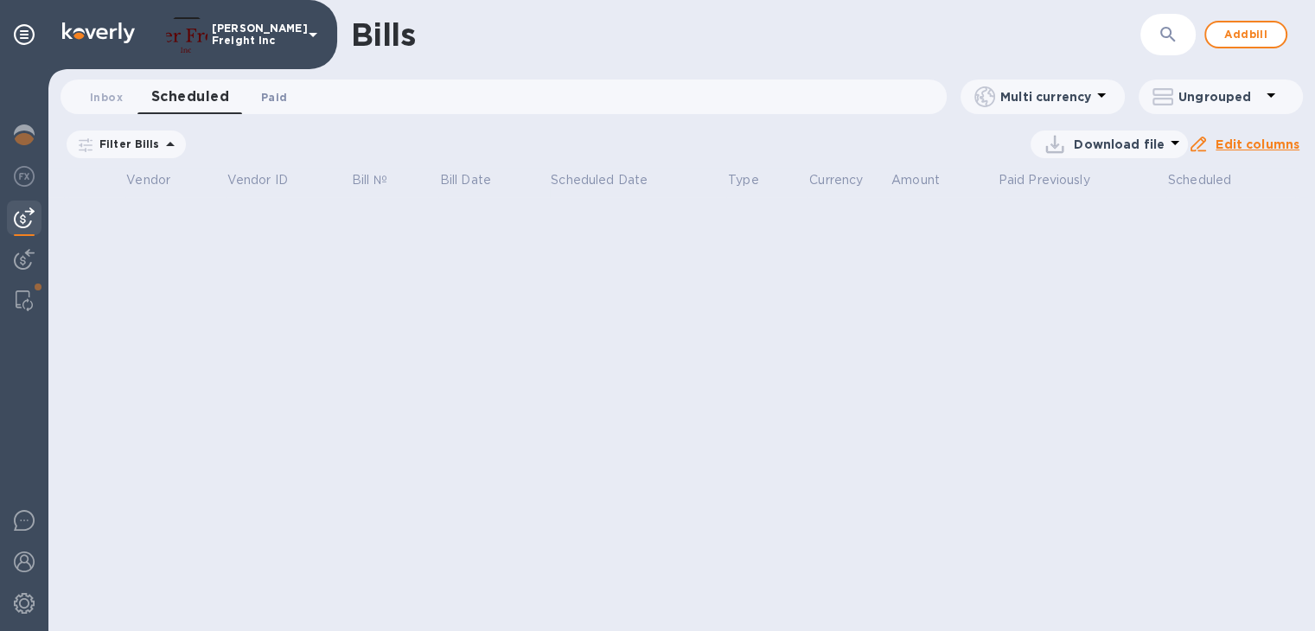
click at [277, 98] on span "Paid 0" at bounding box center [274, 97] width 26 height 18
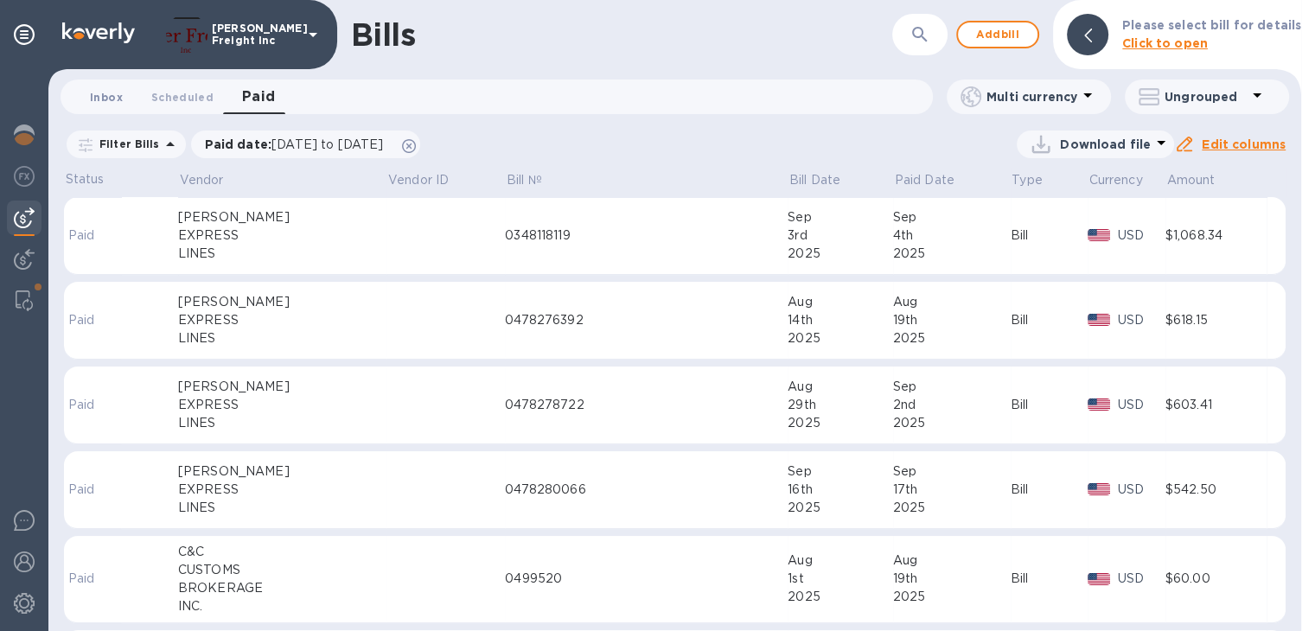
click at [99, 93] on span "Inbox 0" at bounding box center [106, 97] width 33 height 18
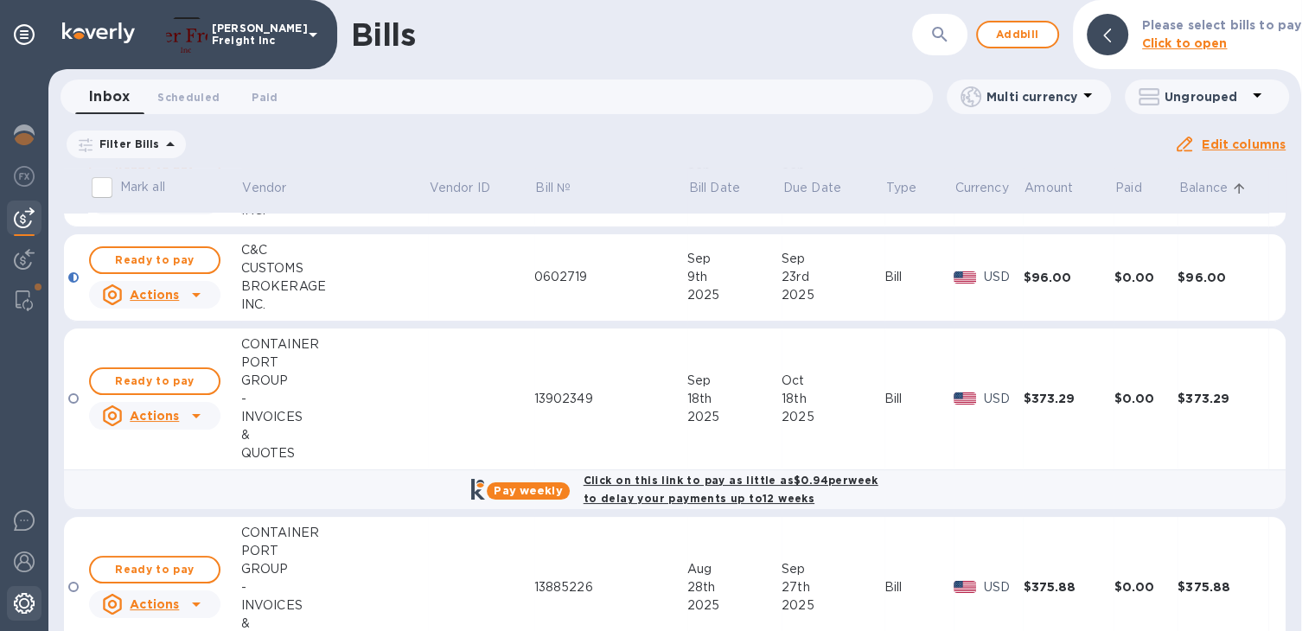
click at [22, 606] on img at bounding box center [24, 603] width 21 height 21
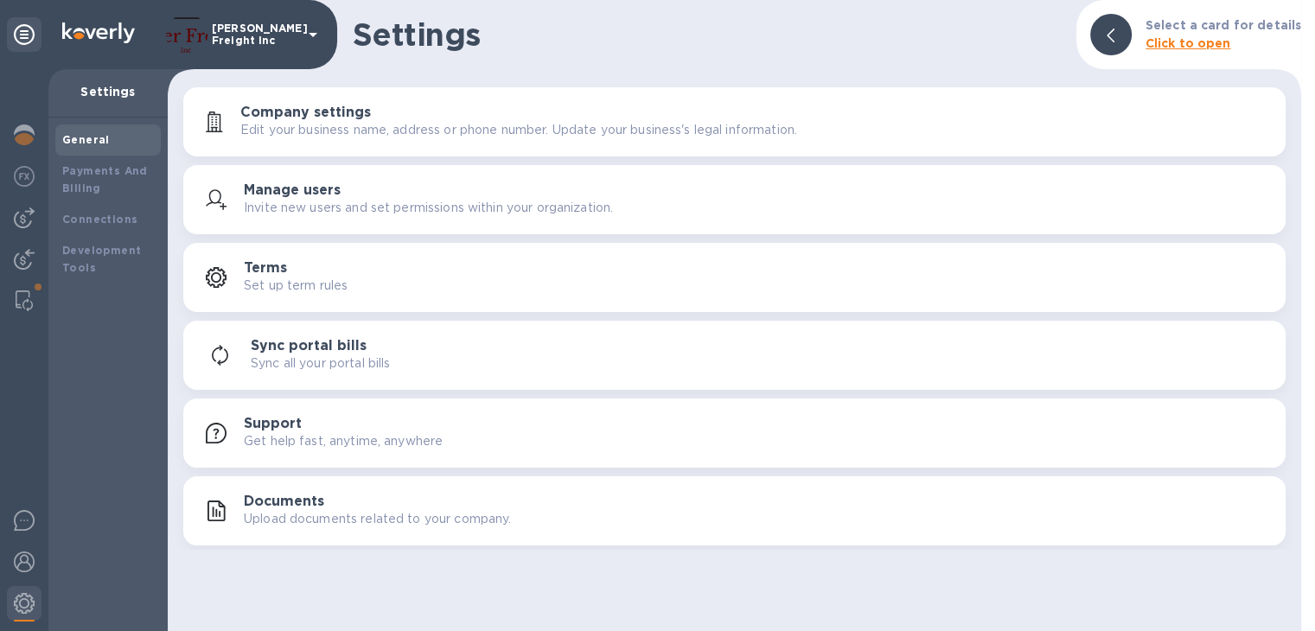
click at [104, 144] on b "General" at bounding box center [86, 139] width 48 height 13
click at [24, 136] on img at bounding box center [24, 135] width 21 height 21
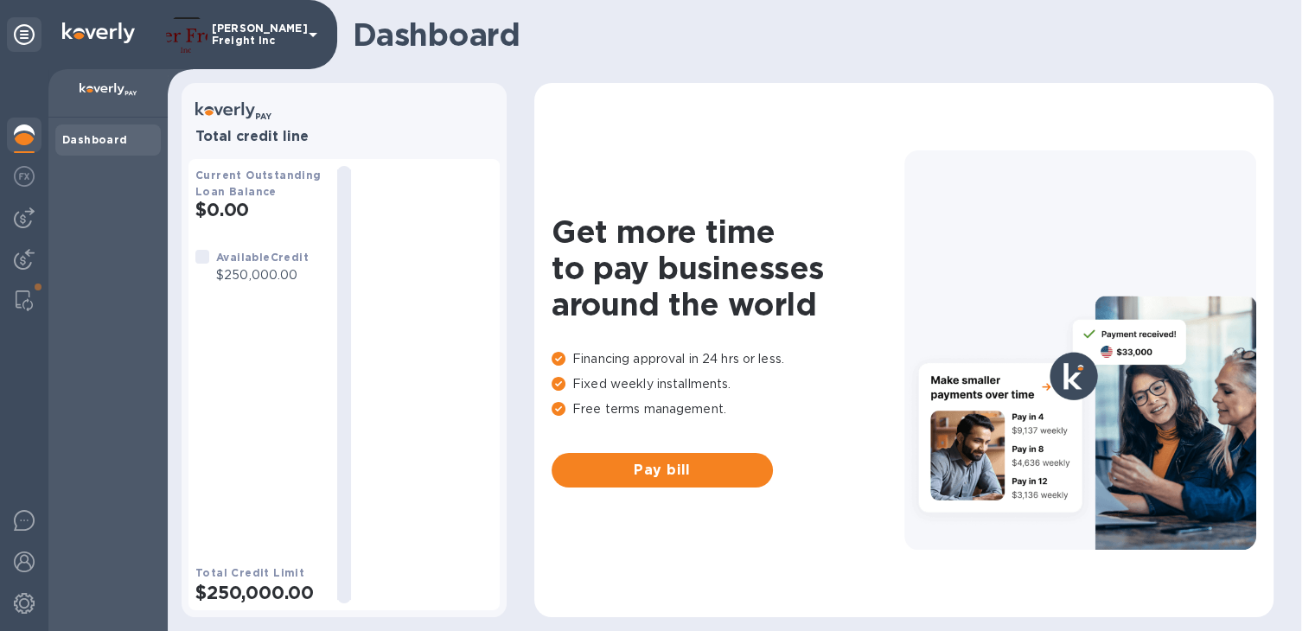
click at [92, 139] on b "Dashboard" at bounding box center [95, 139] width 66 height 13
click at [17, 175] on img at bounding box center [24, 176] width 21 height 21
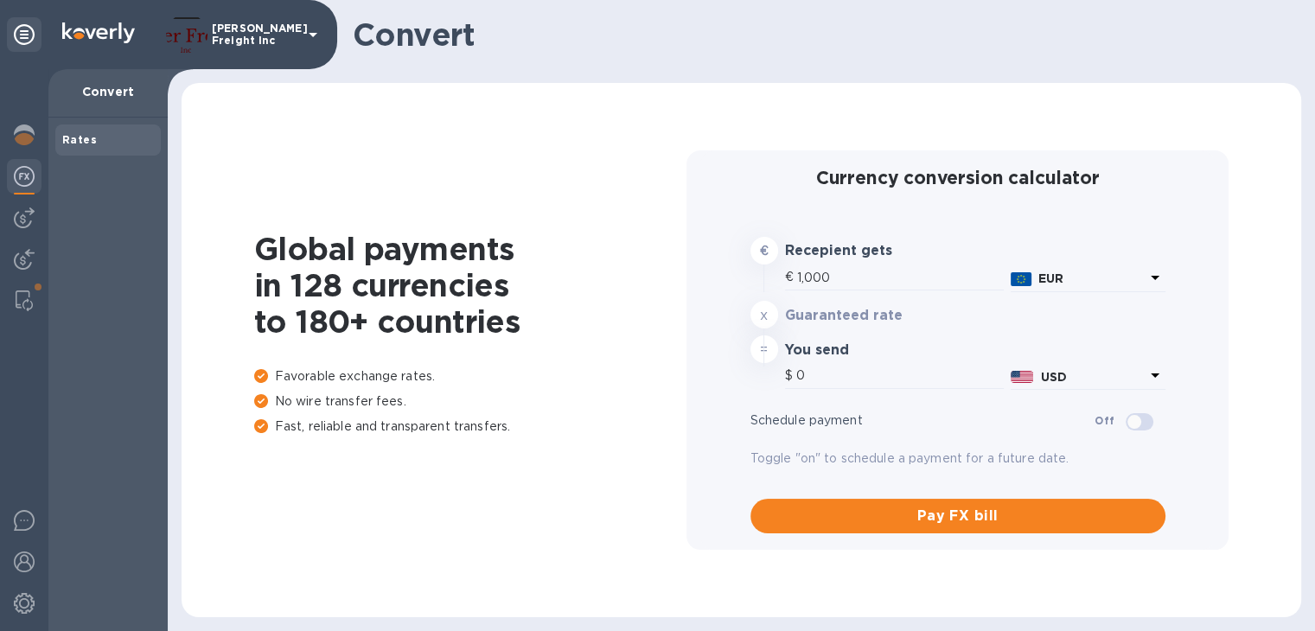
type input "1,181.7"
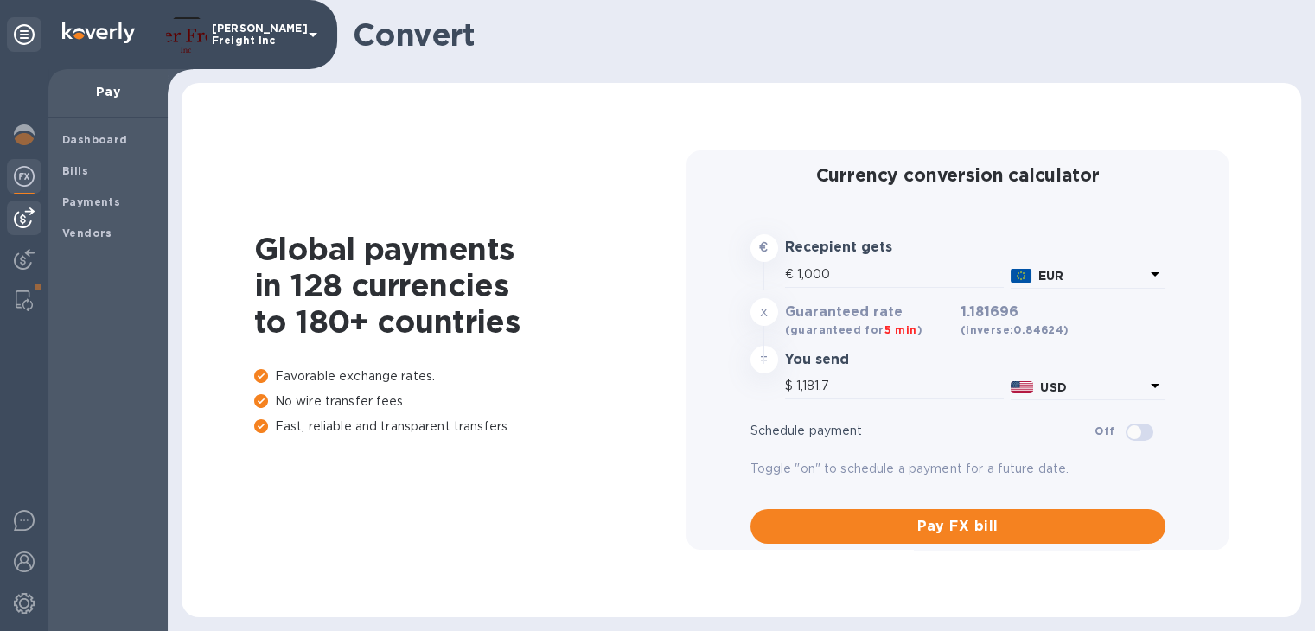
click at [23, 222] on img at bounding box center [24, 218] width 21 height 21
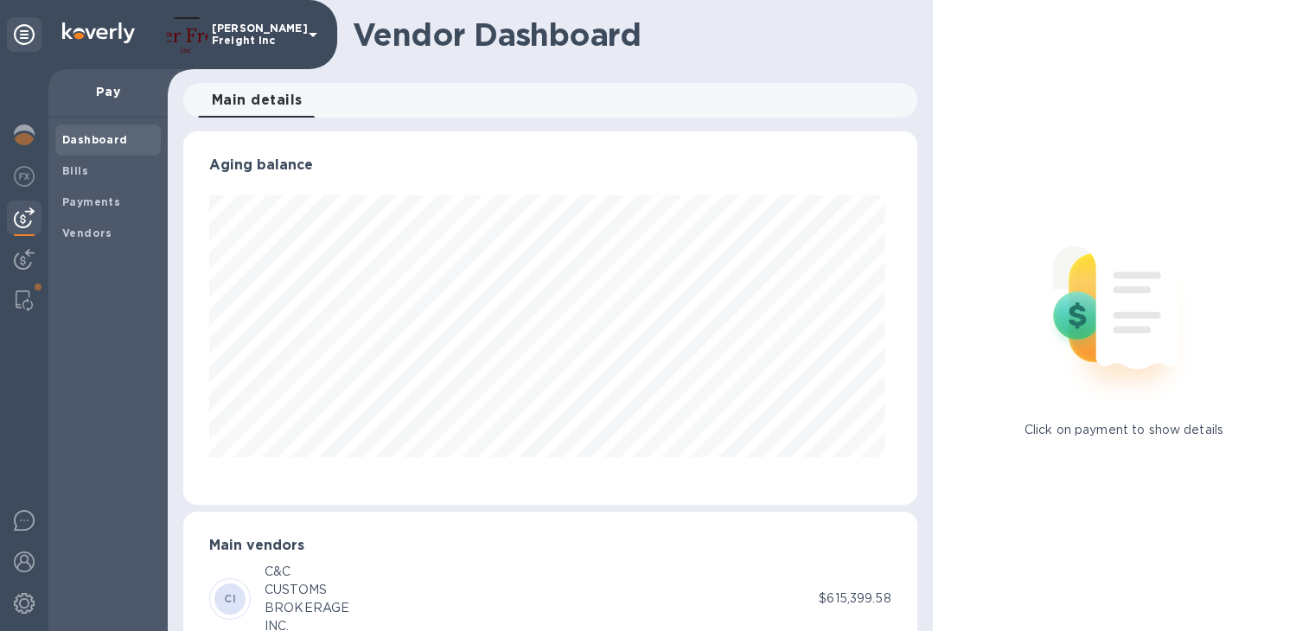
scroll to position [374, 726]
click at [95, 225] on span "Vendors" at bounding box center [87, 233] width 50 height 17
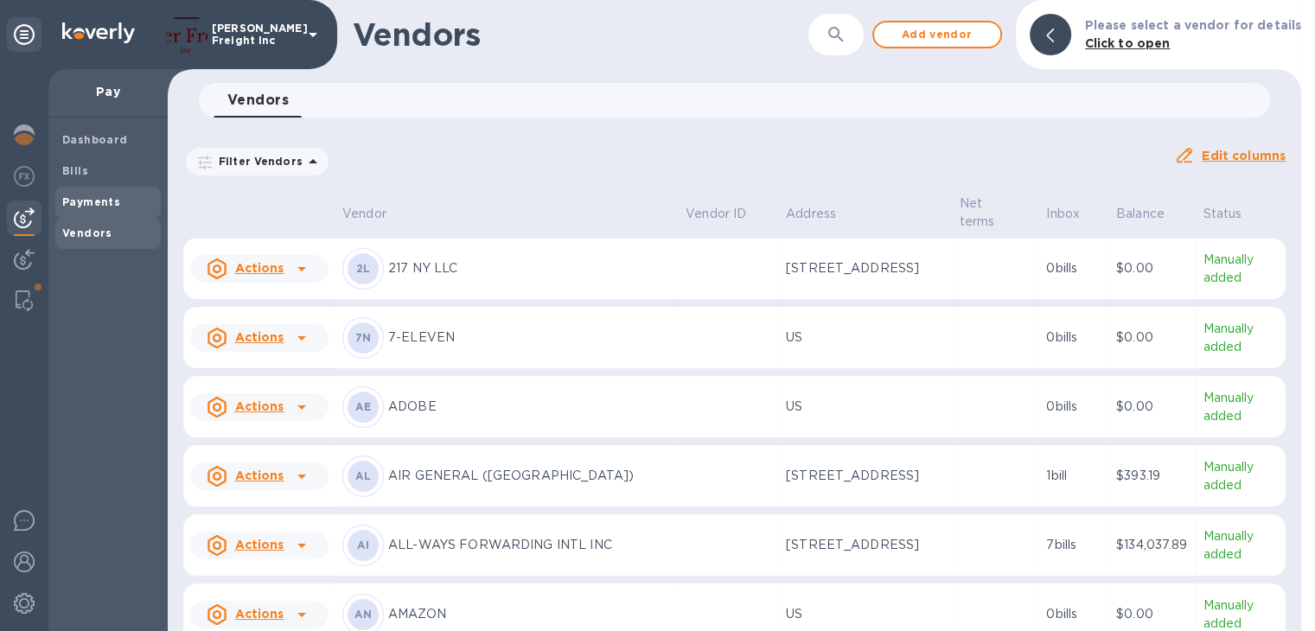
click at [86, 201] on b "Payments" at bounding box center [91, 201] width 58 height 13
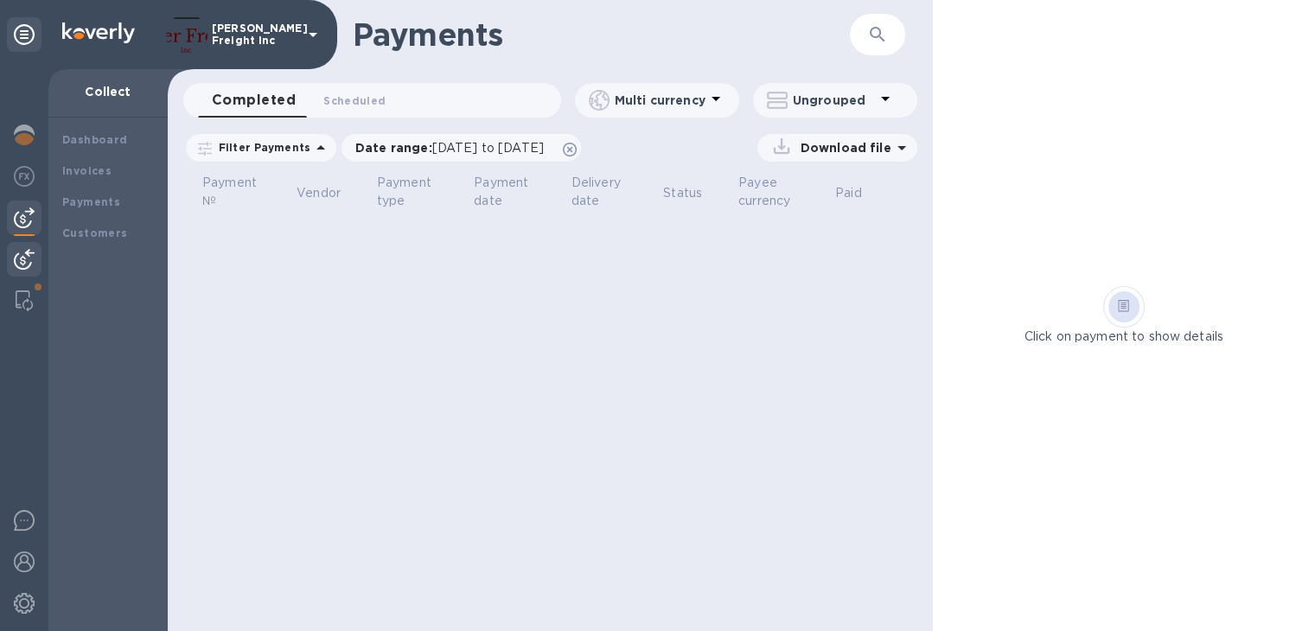
click at [33, 254] on img at bounding box center [24, 259] width 21 height 21
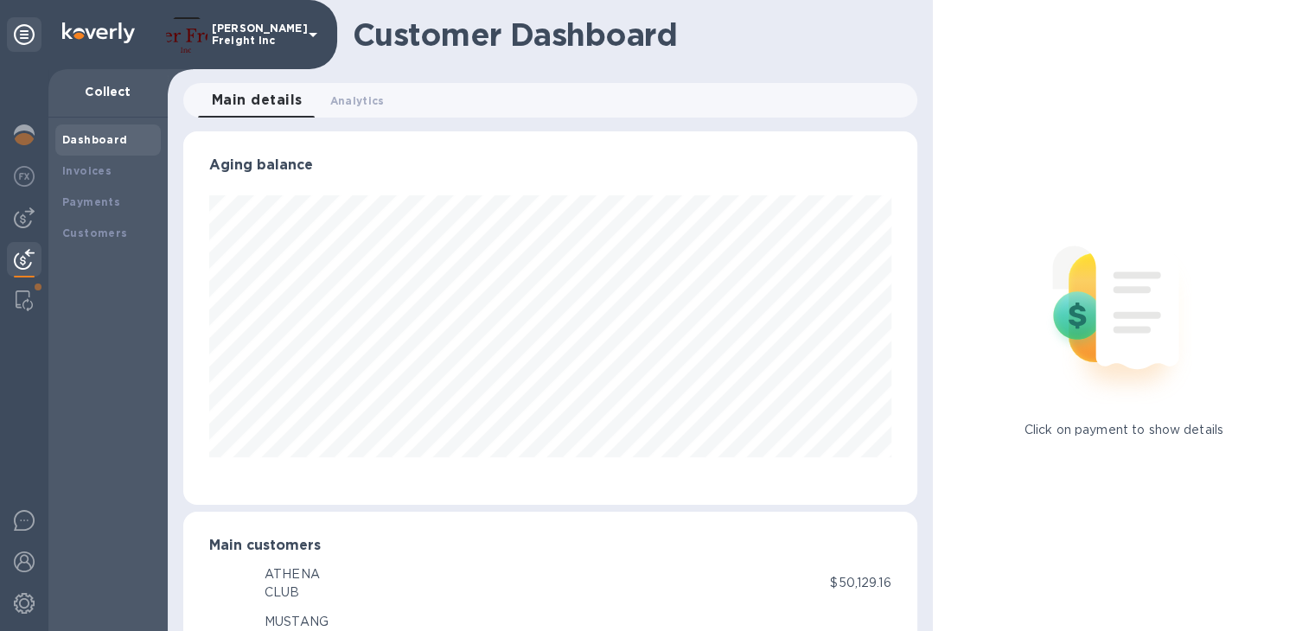
scroll to position [864266, 863912]
click at [84, 198] on b "Payments" at bounding box center [91, 201] width 58 height 13
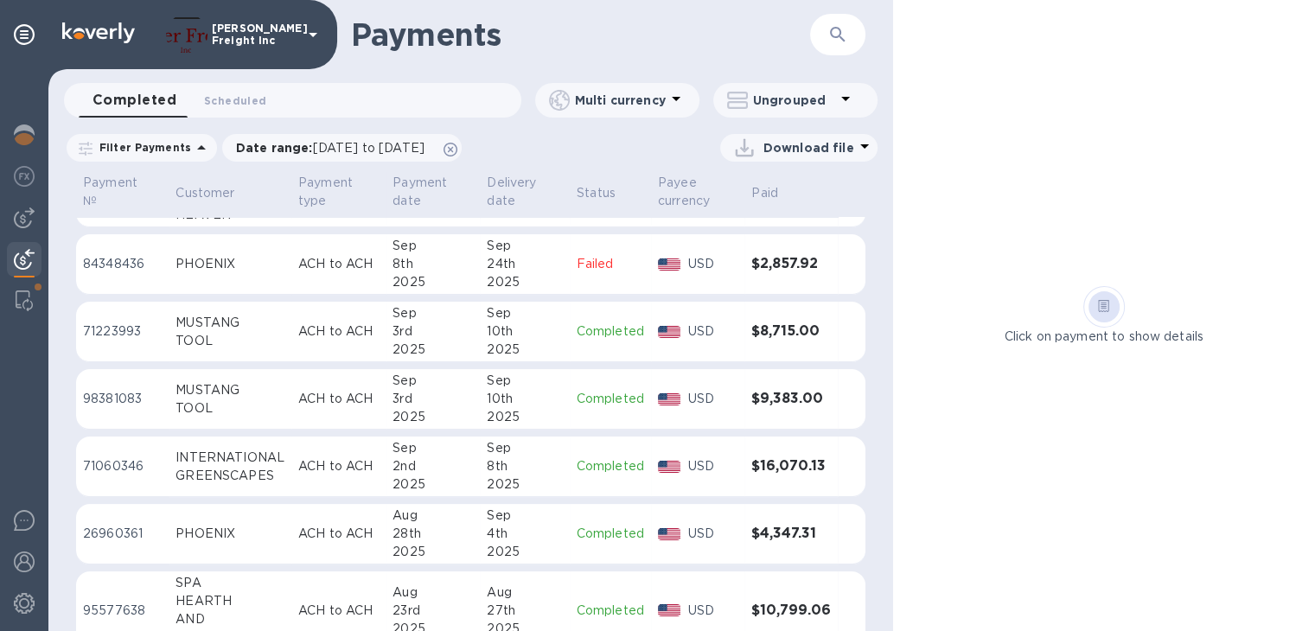
scroll to position [123, 0]
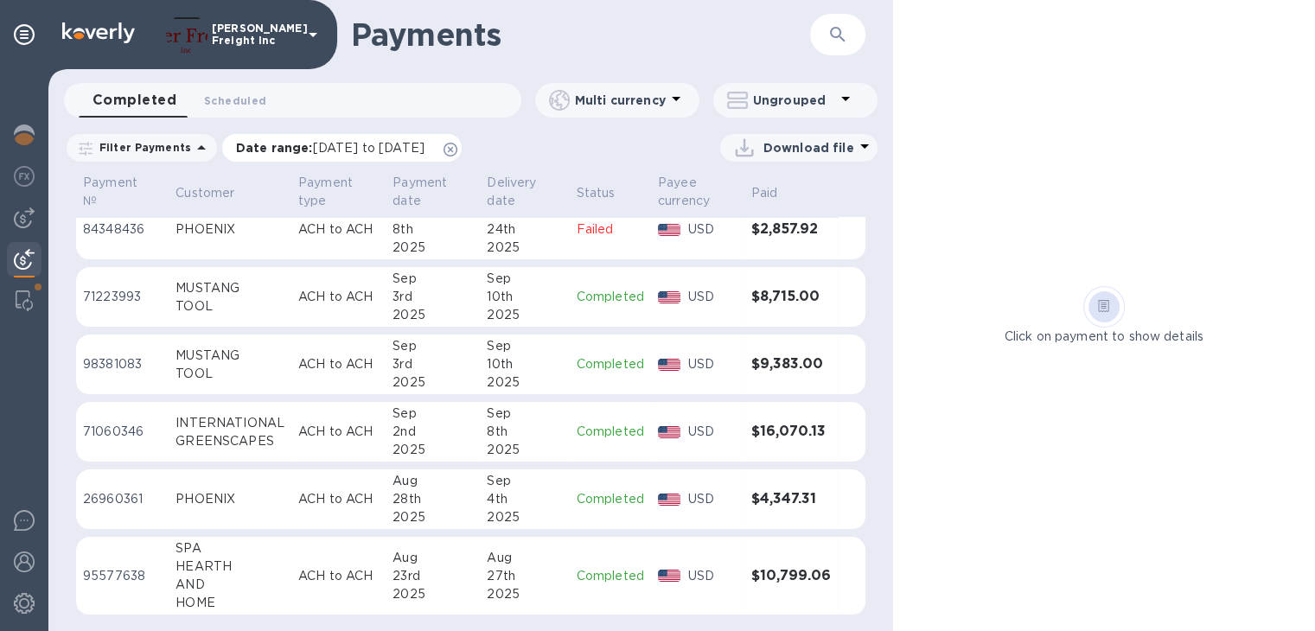
click at [381, 154] on span "[DATE] to [DATE]" at bounding box center [369, 148] width 112 height 14
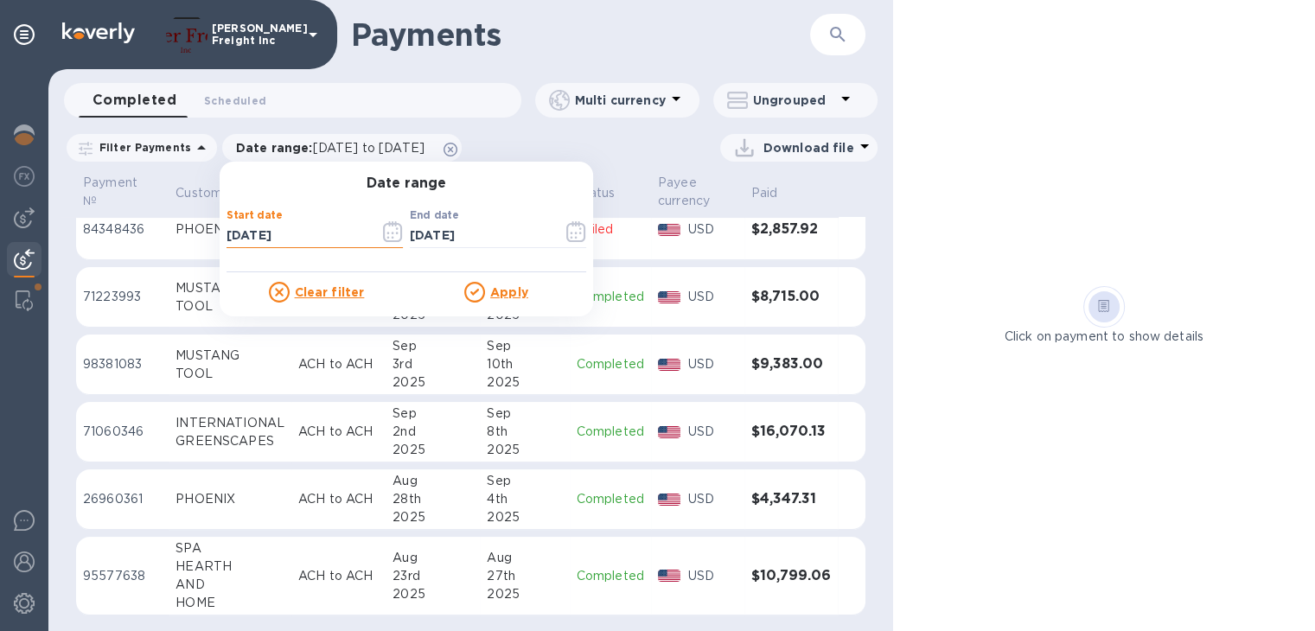
click at [256, 232] on input "[DATE]" at bounding box center [296, 236] width 139 height 26
click at [233, 235] on input "[DATE]" at bounding box center [296, 236] width 139 height 26
type input "[DATE]"
click at [490, 301] on p "Apply" at bounding box center [509, 292] width 38 height 17
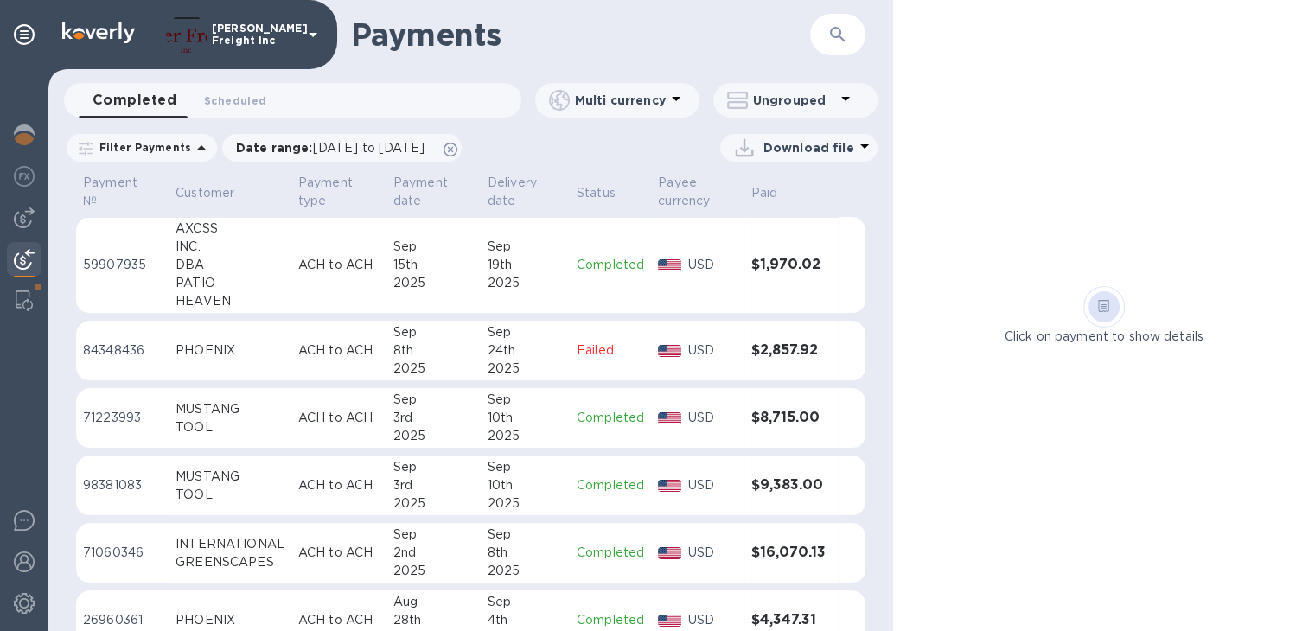
scroll to position [0, 0]
